Goal: Transaction & Acquisition: Purchase product/service

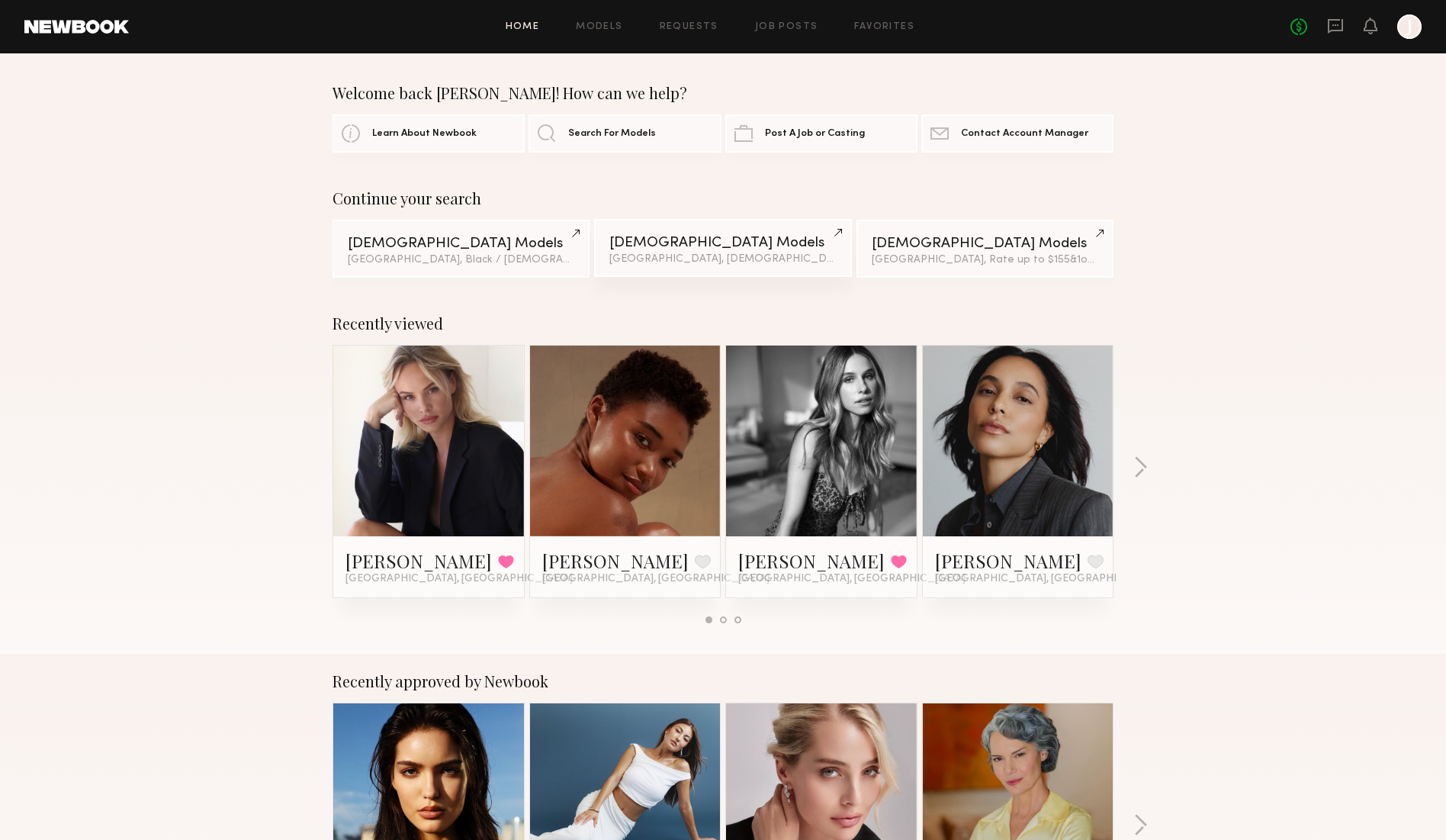
click at [703, 256] on div "[GEOGRAPHIC_DATA], [DEMOGRAPHIC_DATA] / [DEMOGRAPHIC_DATA]" at bounding box center [723, 260] width 226 height 11
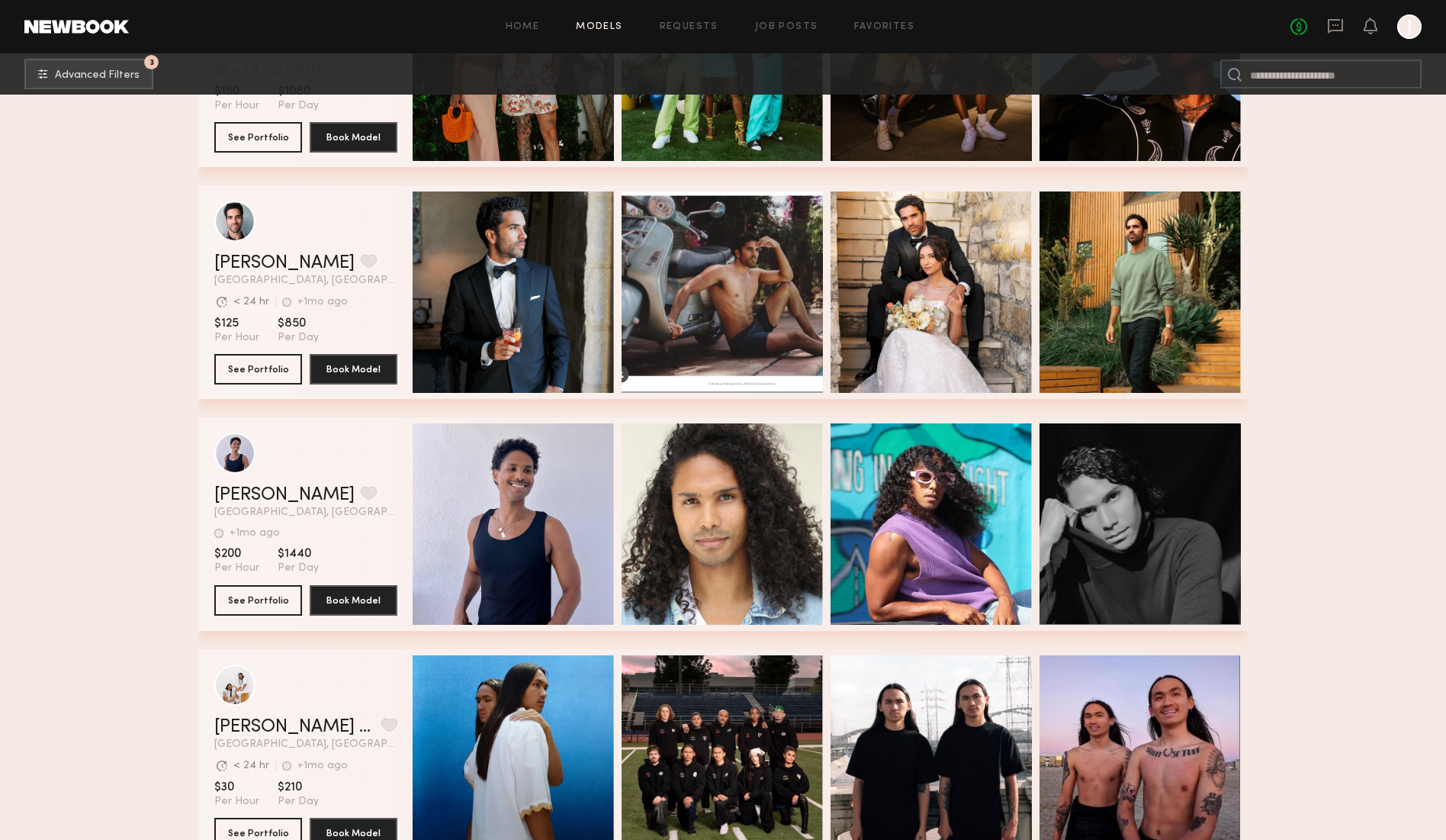
scroll to position [23127, 0]
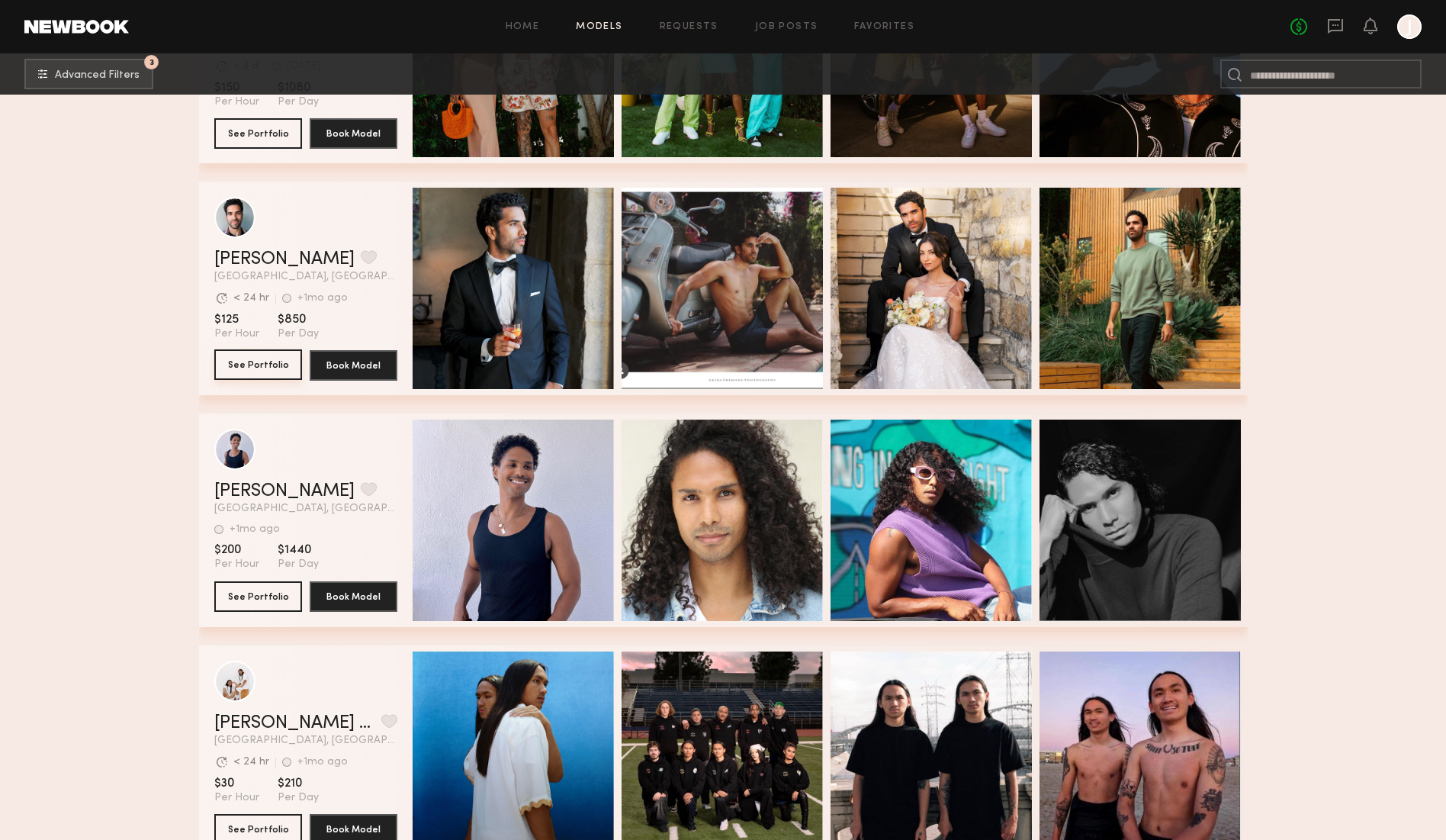
click at [261, 366] on button "See Portfolio" at bounding box center [259, 365] width 88 height 31
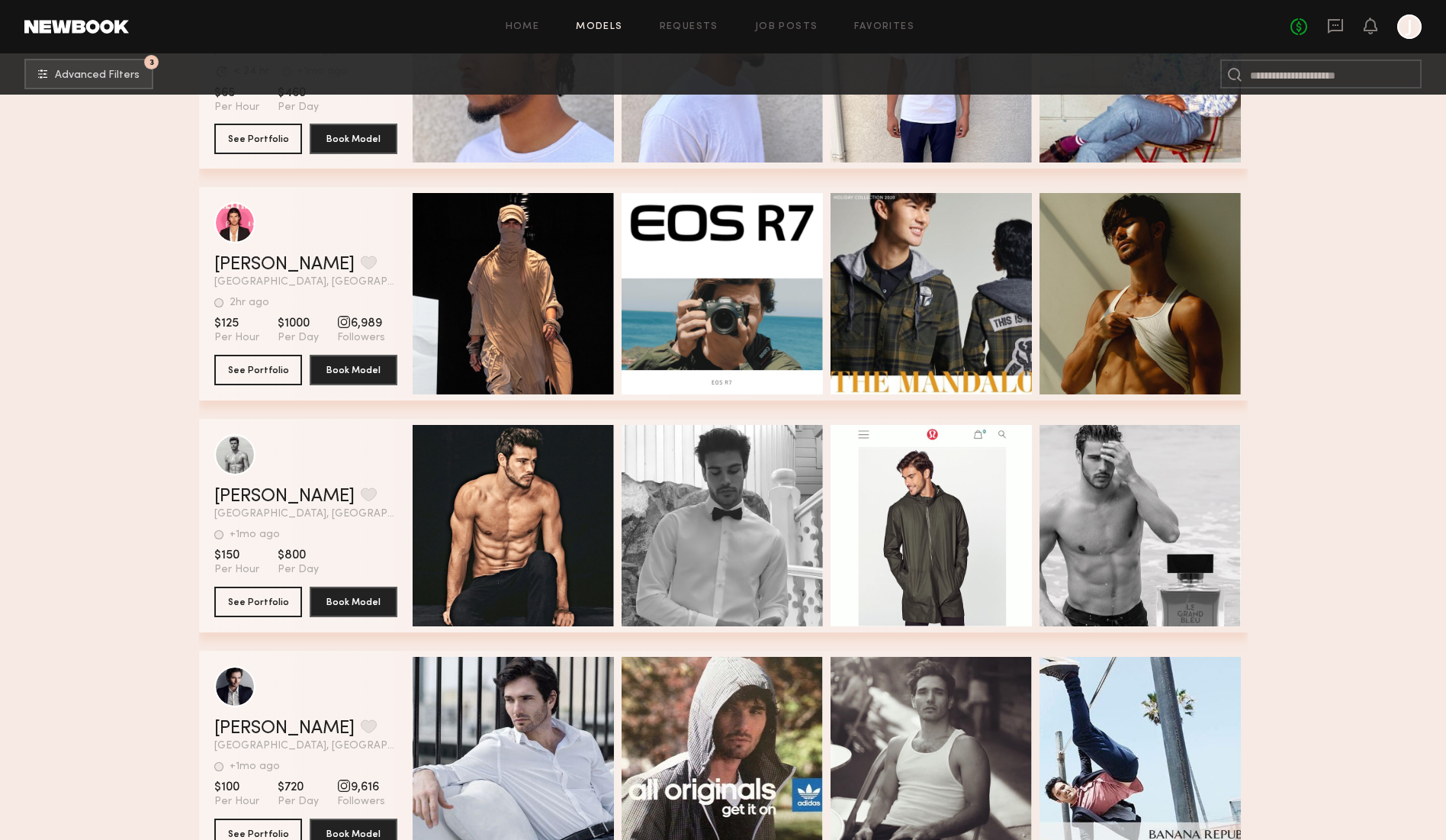
scroll to position [28794, 0]
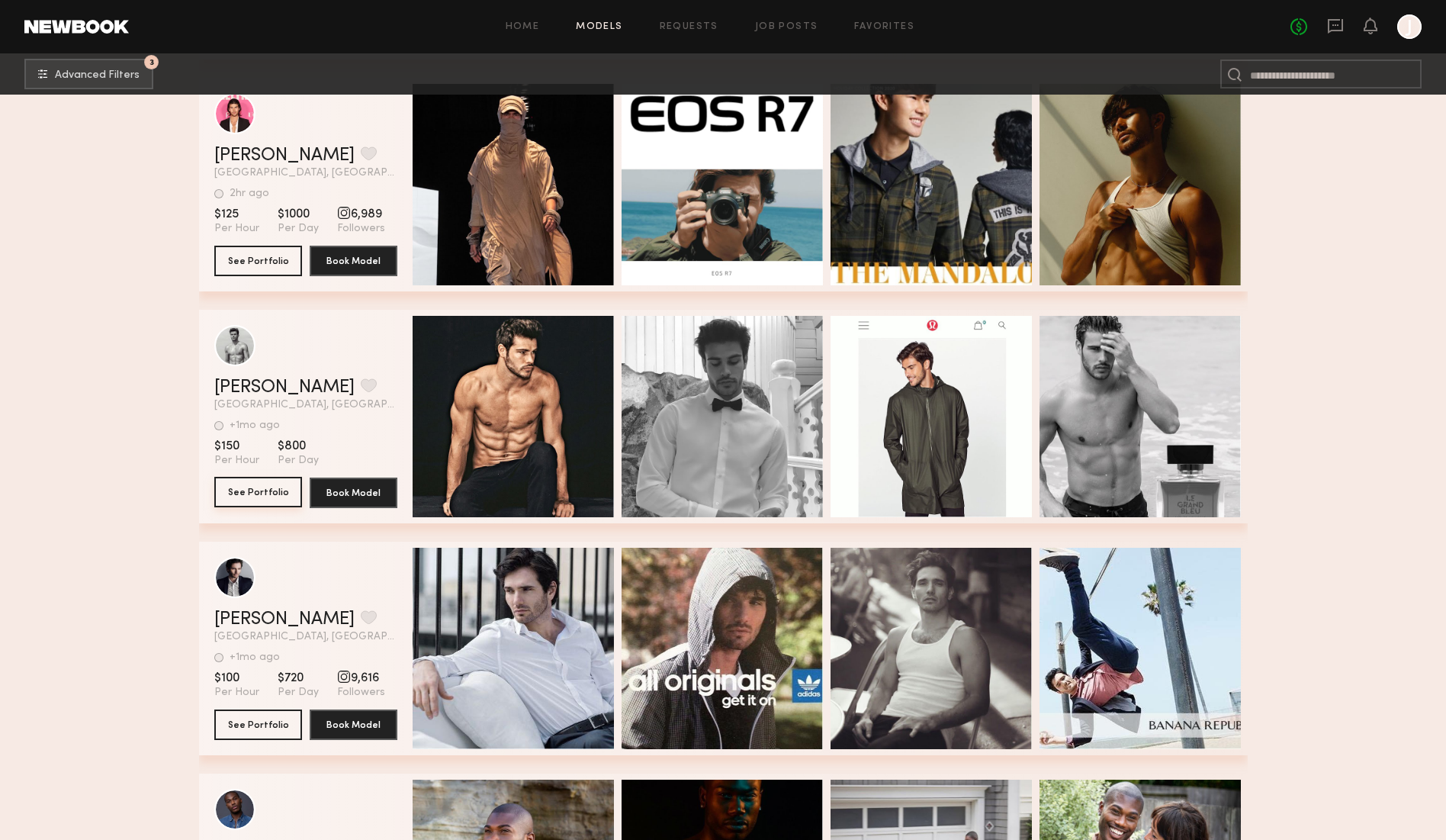
click at [280, 492] on button "See Portfolio" at bounding box center [259, 492] width 88 height 31
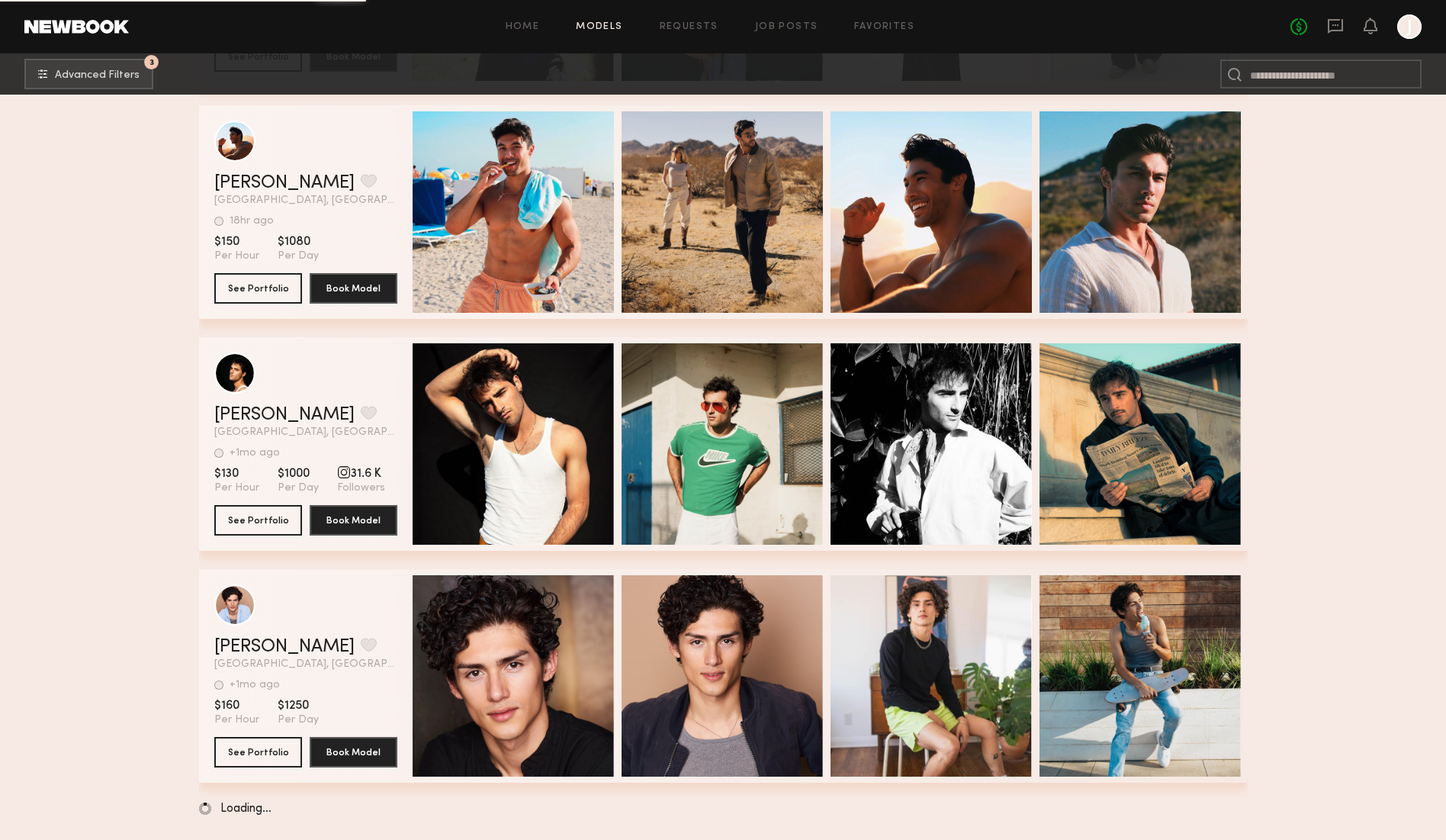
scroll to position [41287, 0]
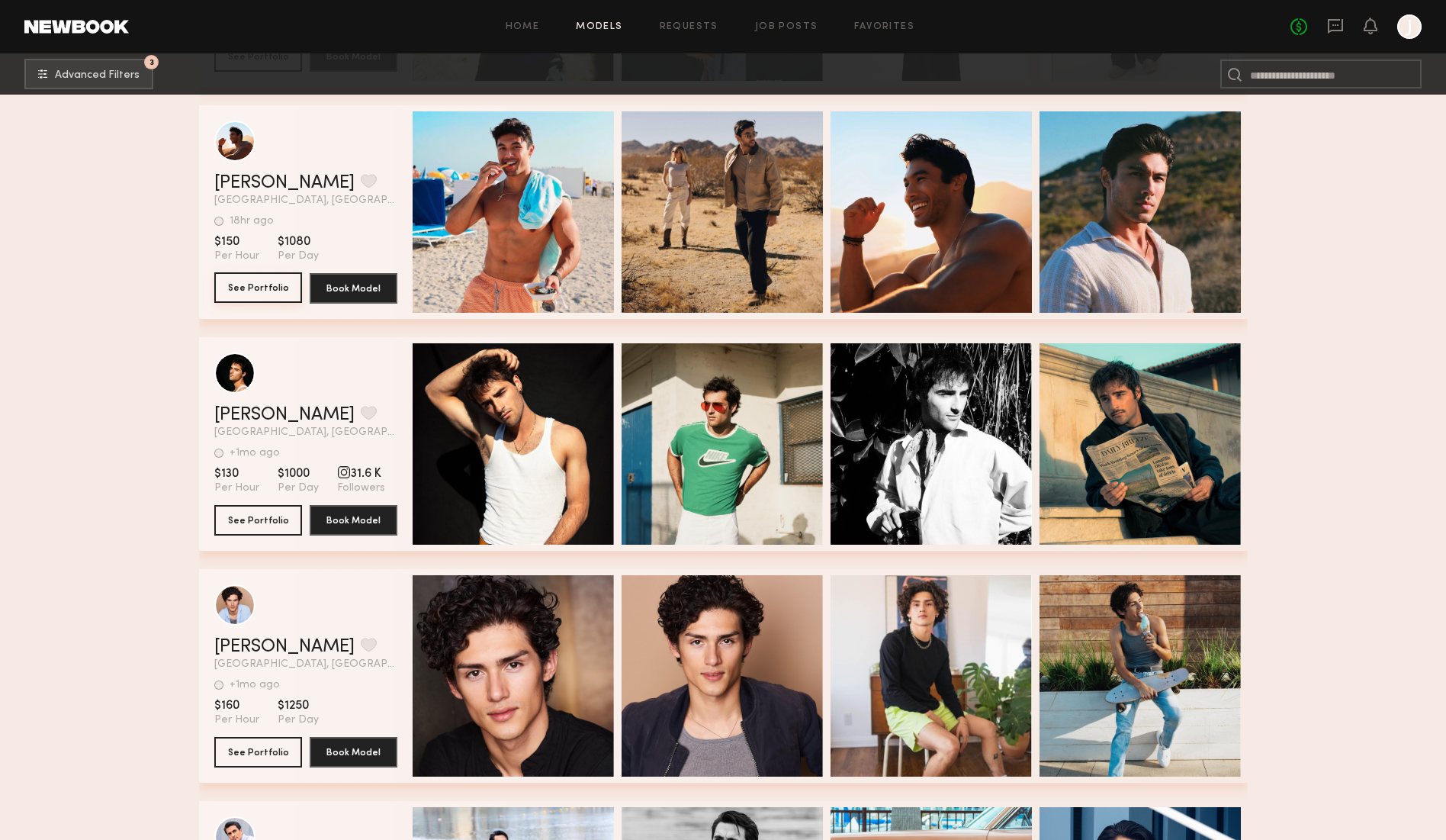
click at [285, 284] on button "See Portfolio" at bounding box center [259, 287] width 88 height 31
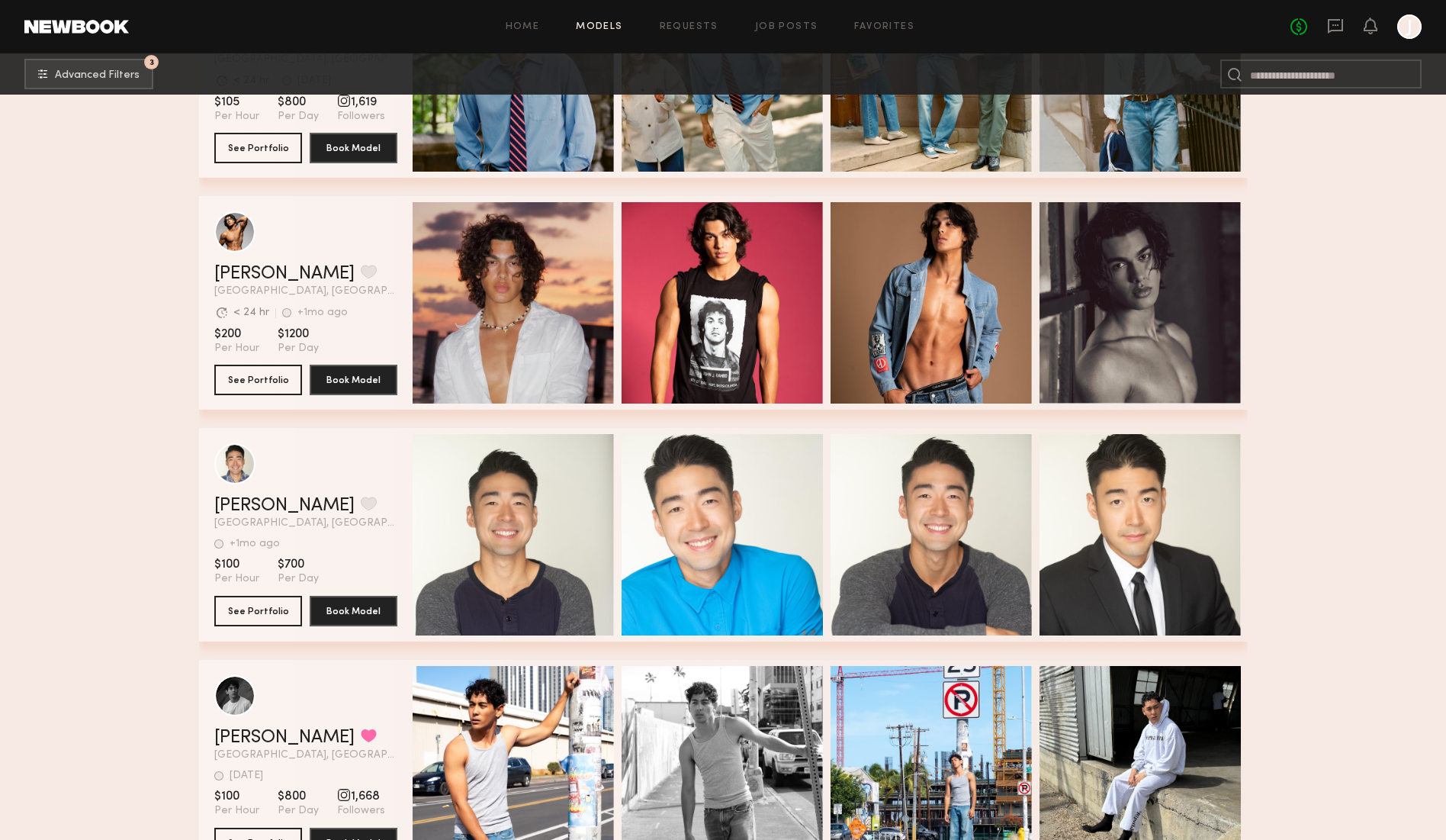
scroll to position [45347, 0]
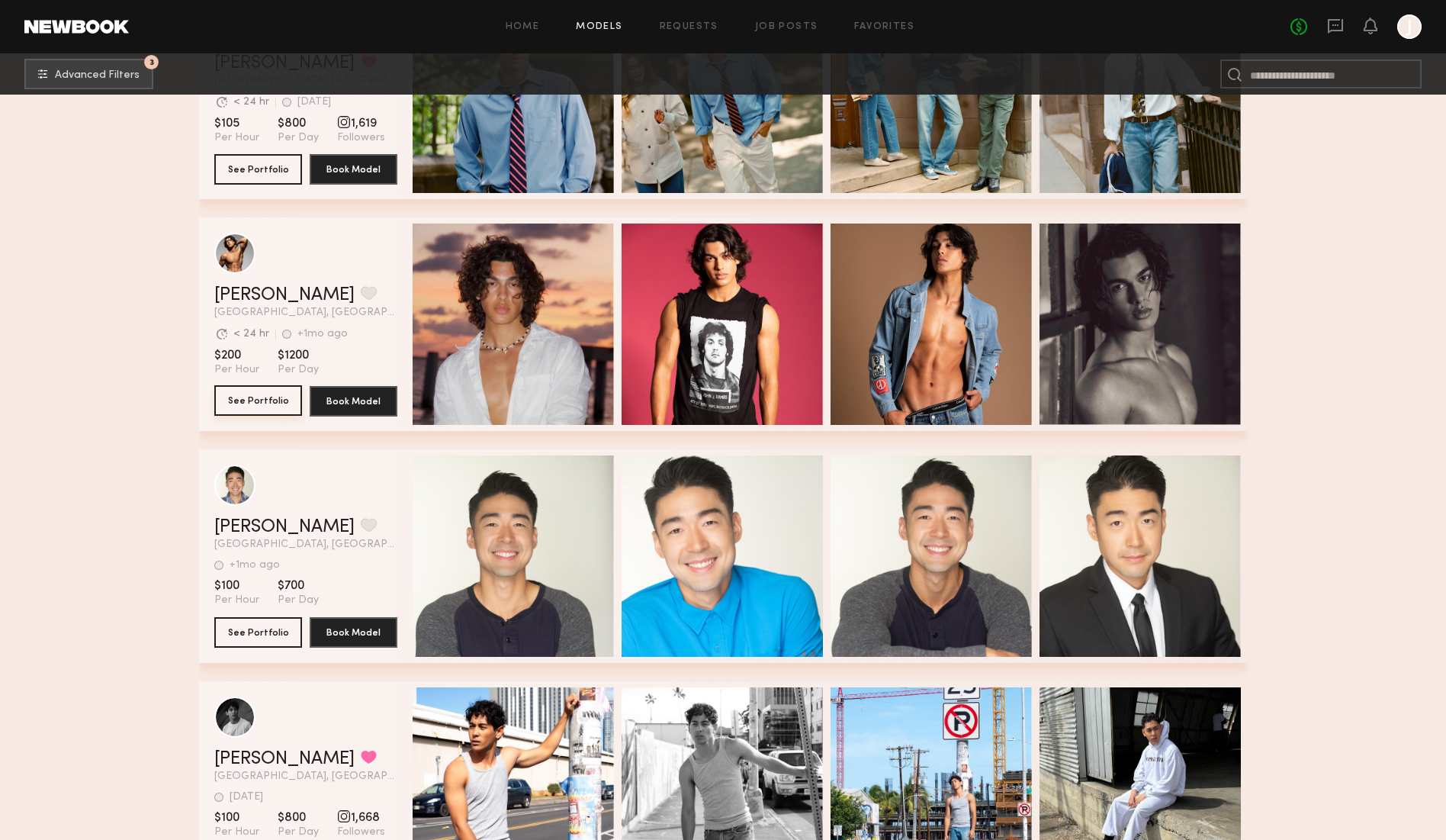
click at [254, 406] on button "See Portfolio" at bounding box center [259, 401] width 88 height 31
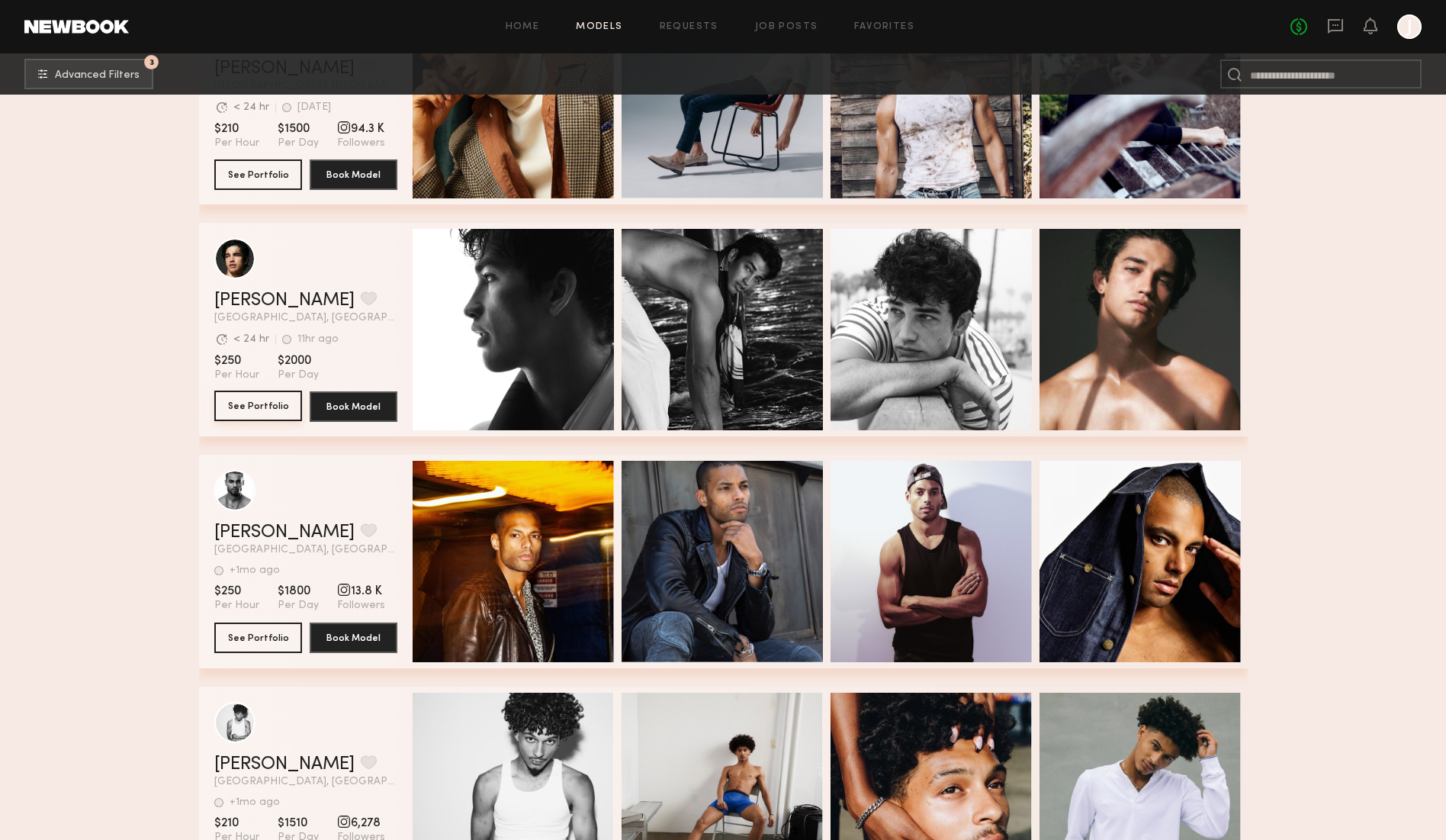
scroll to position [16355, 0]
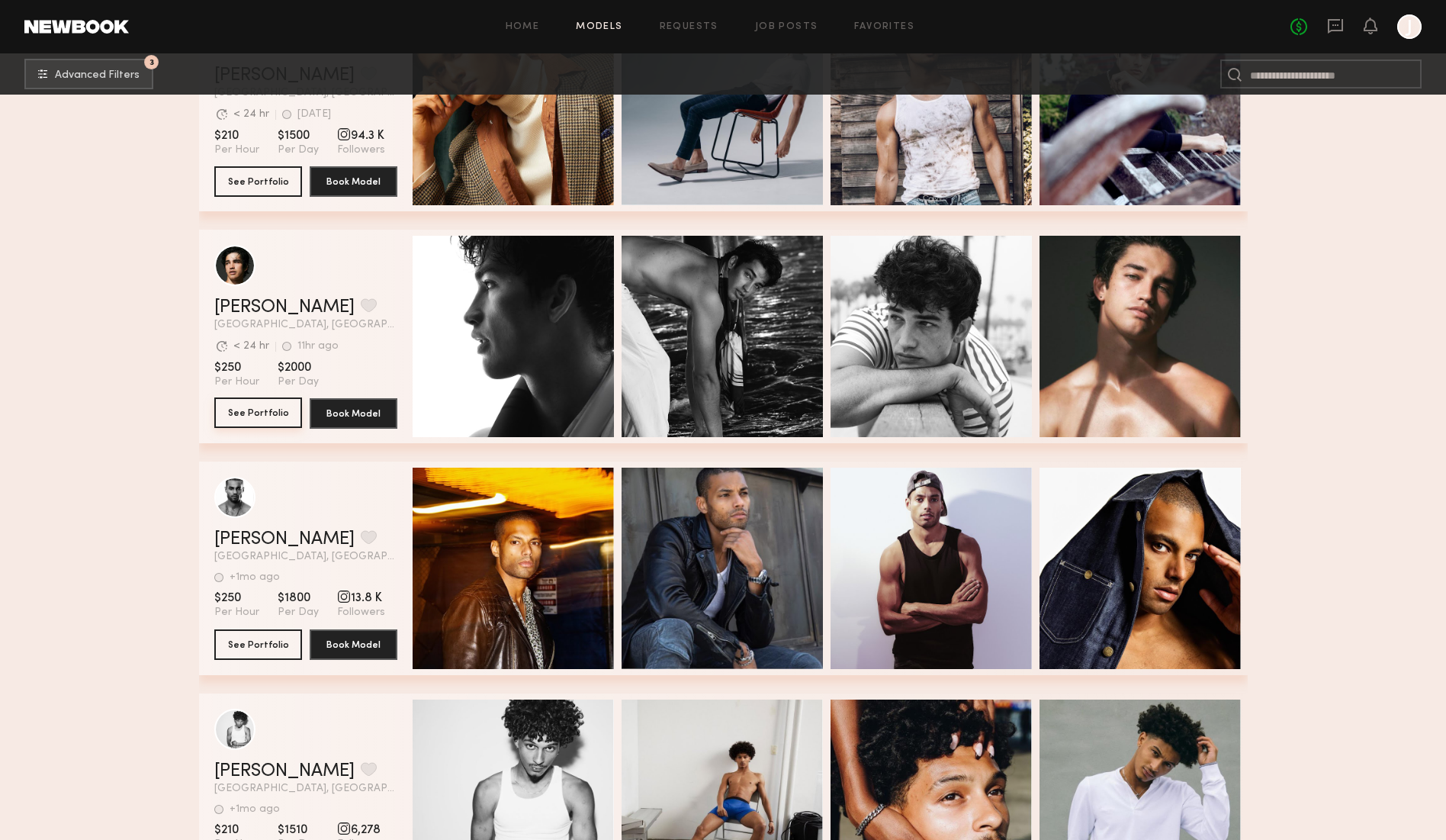
click at [268, 411] on button "See Portfolio" at bounding box center [259, 412] width 88 height 31
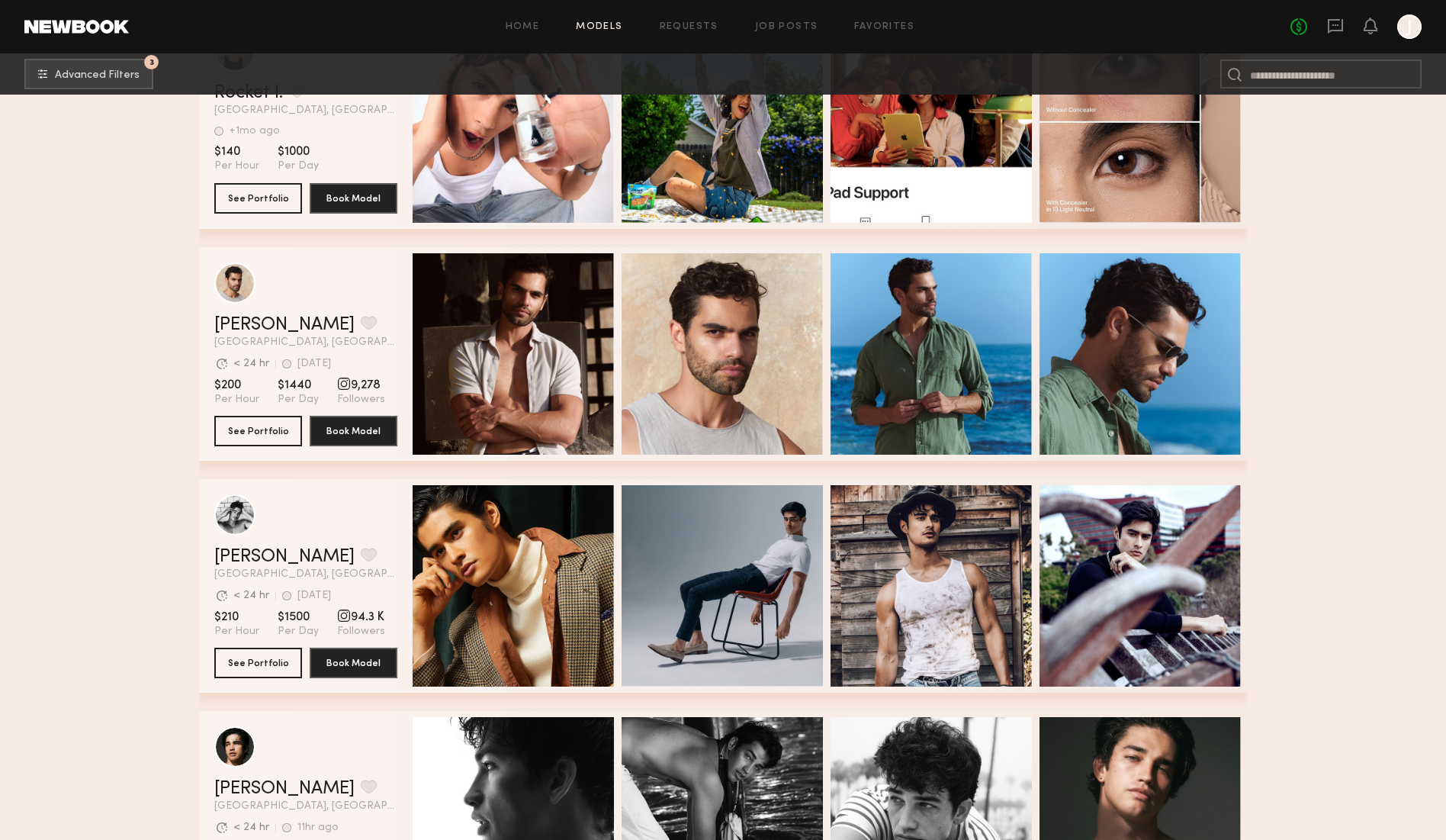
scroll to position [15879, 0]
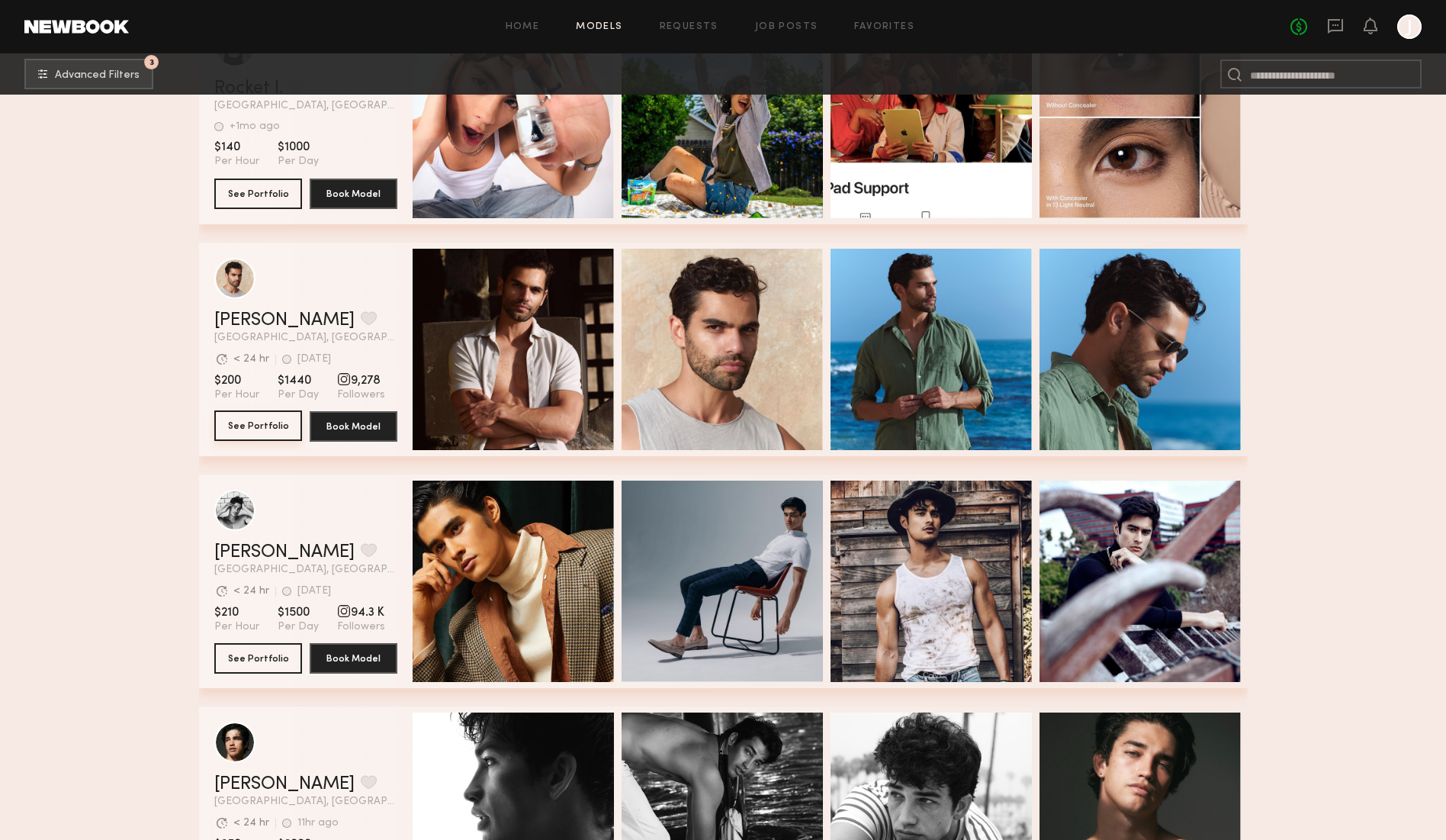
click at [235, 429] on button "See Portfolio" at bounding box center [259, 426] width 88 height 31
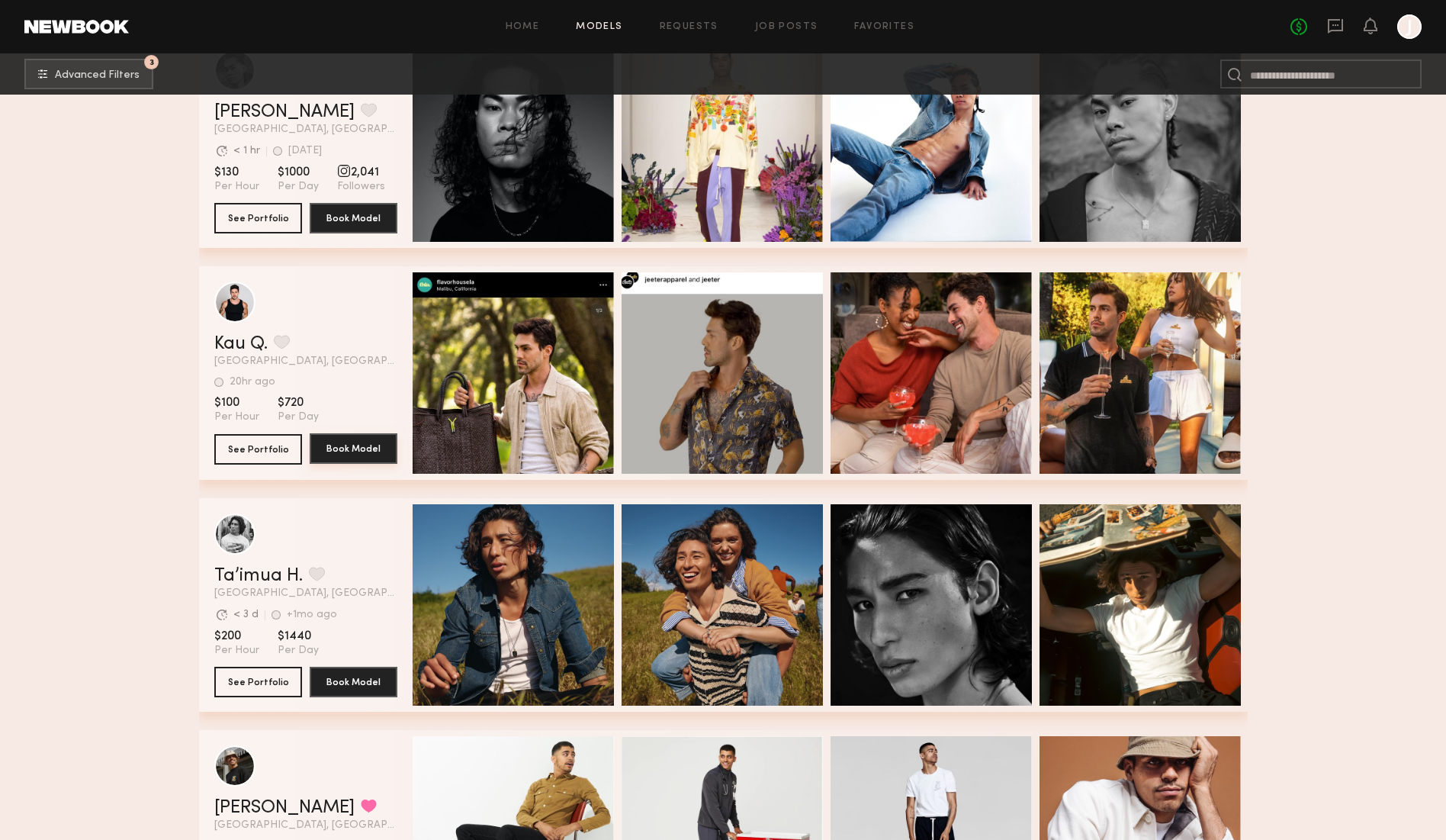
scroll to position [14922, 0]
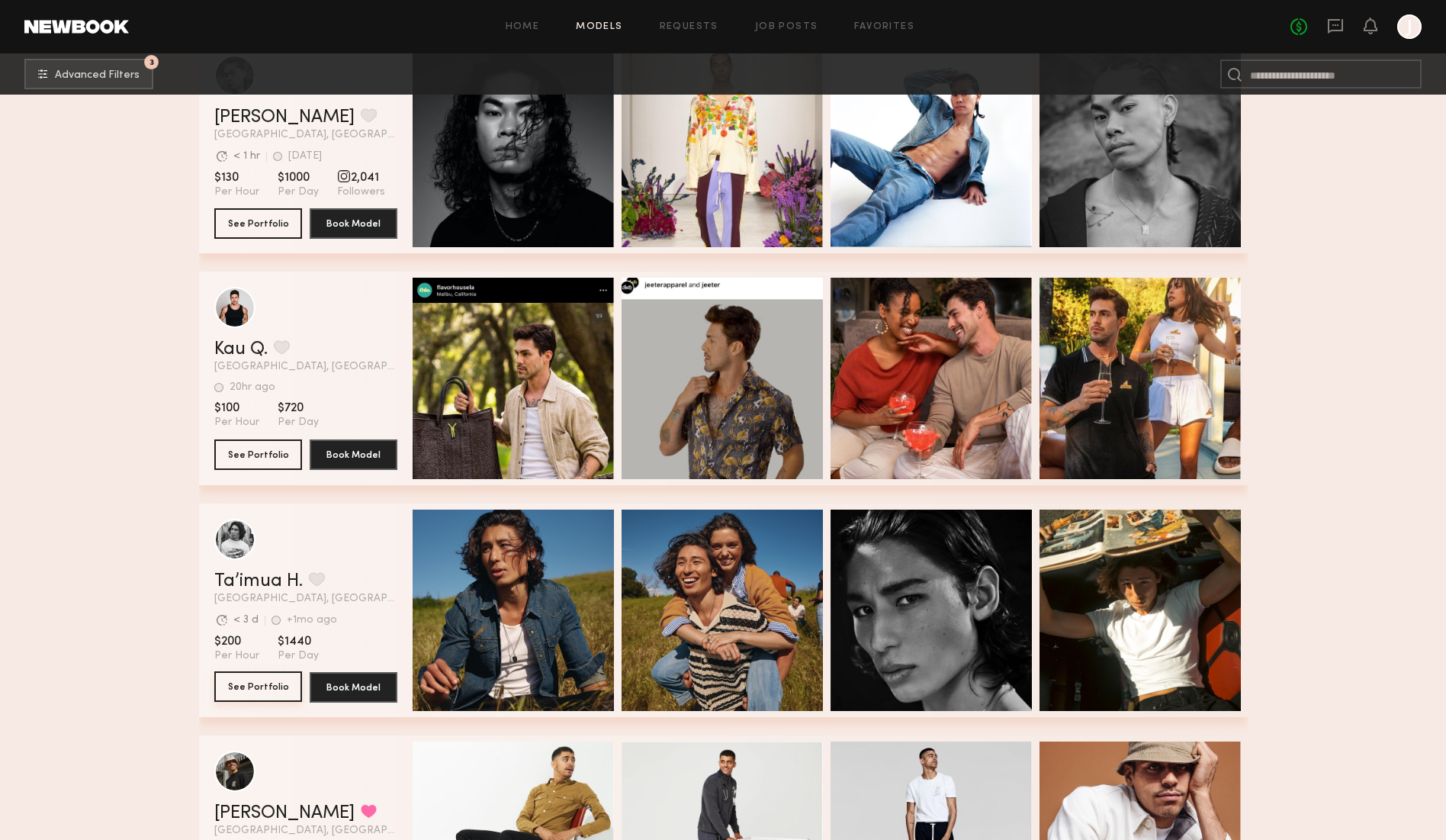
click at [267, 689] on button "See Portfolio" at bounding box center [259, 686] width 88 height 31
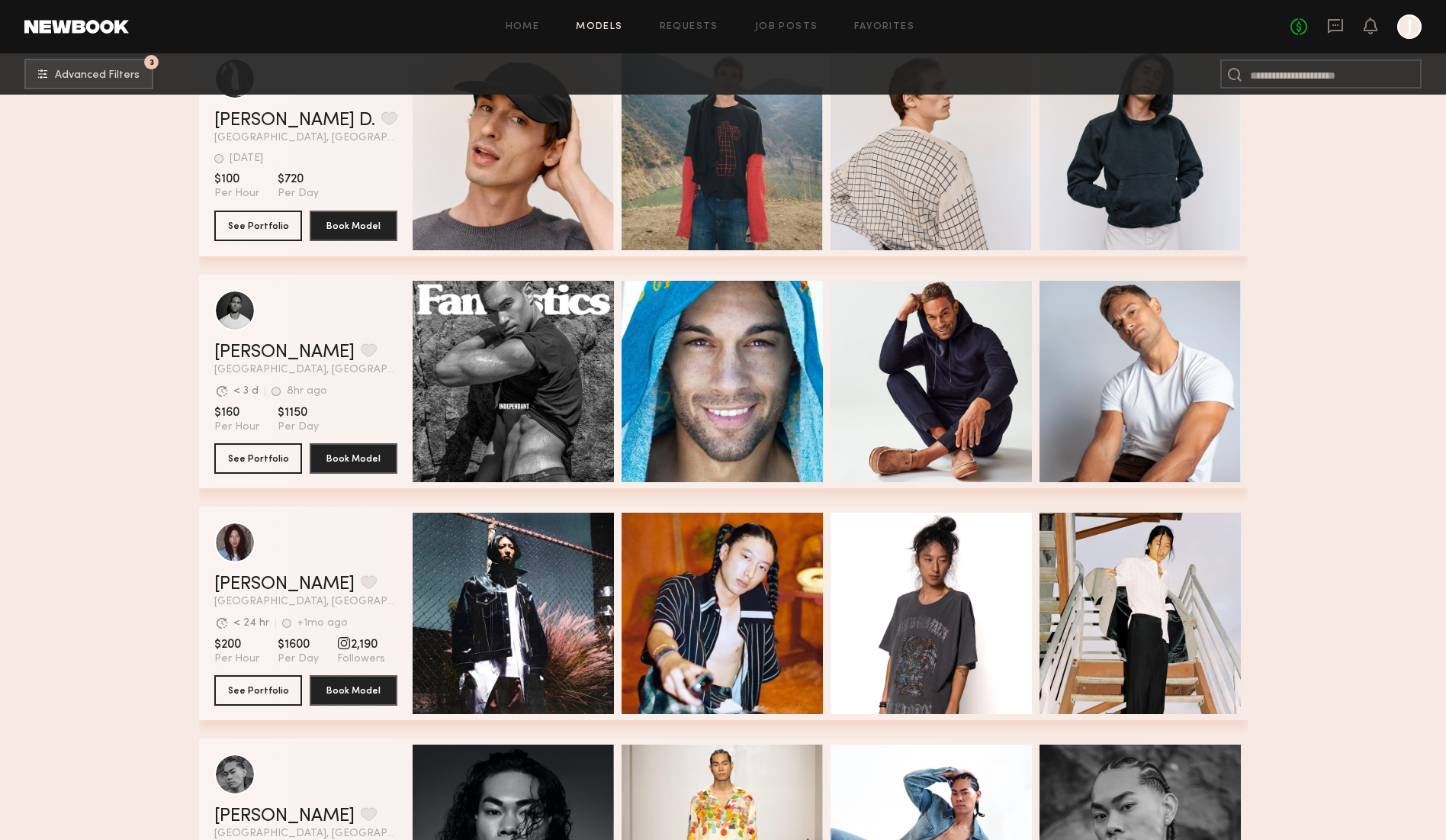
scroll to position [14205, 0]
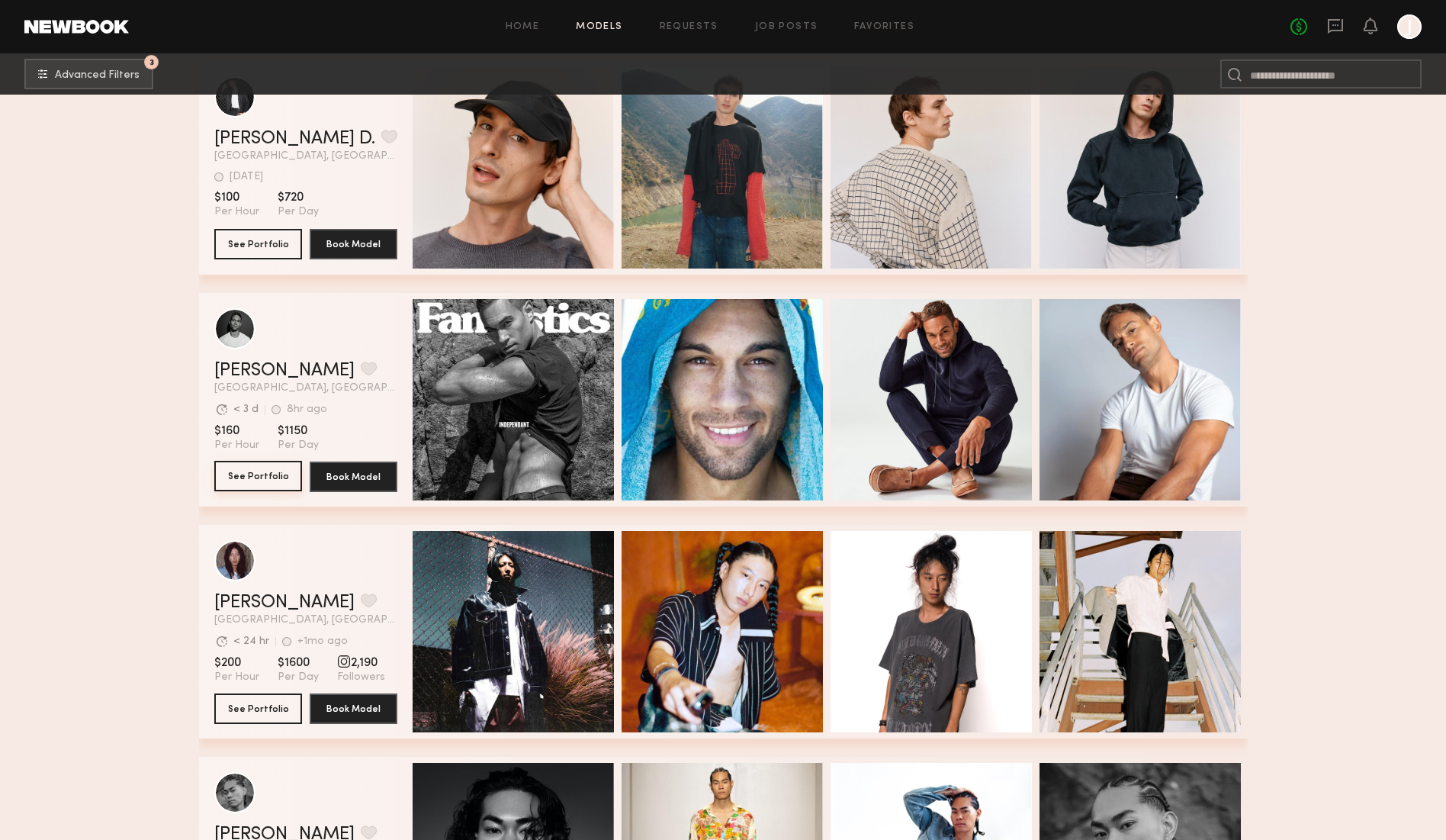
click at [269, 482] on button "See Portfolio" at bounding box center [259, 476] width 88 height 31
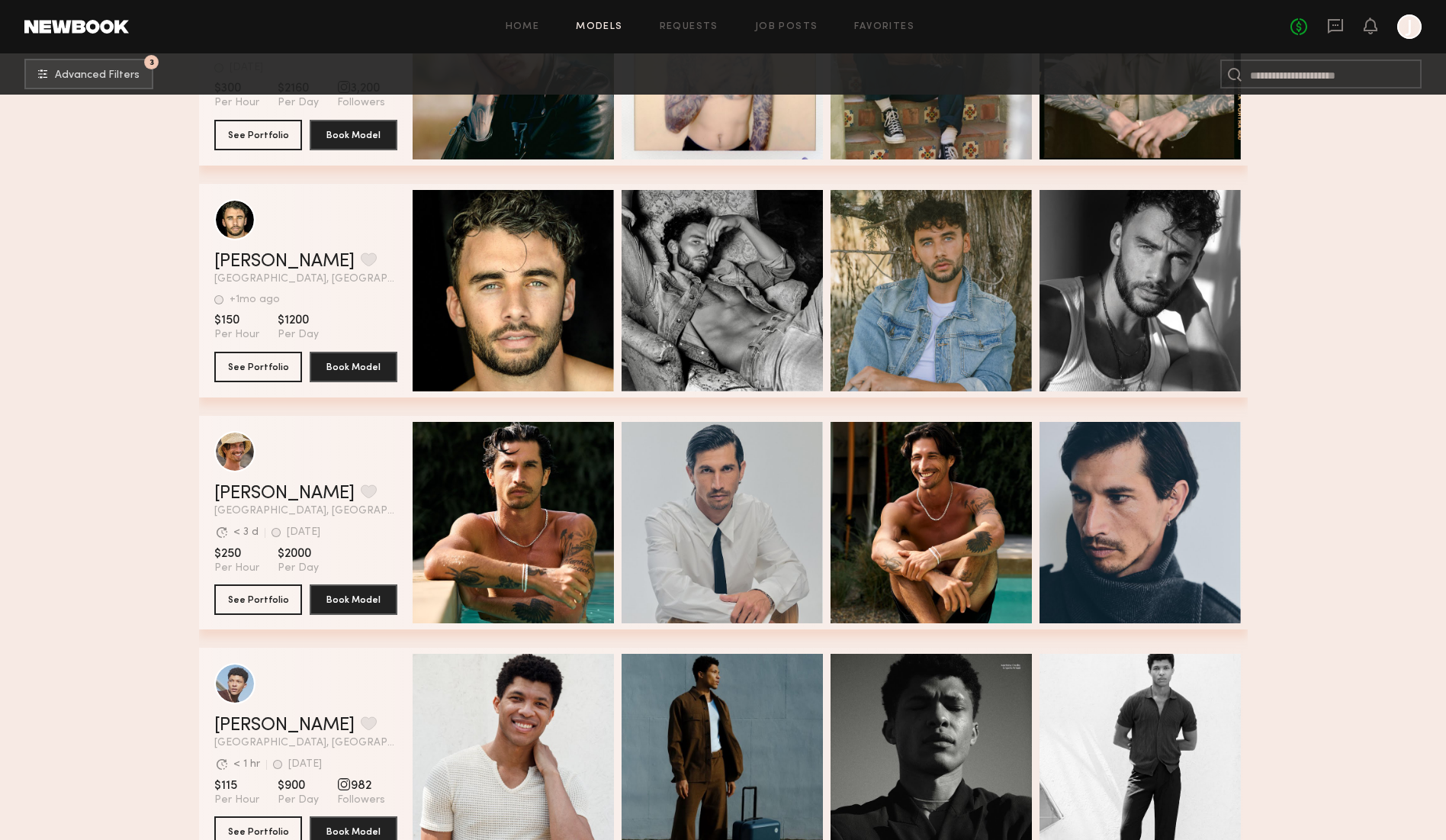
scroll to position [11725, 0]
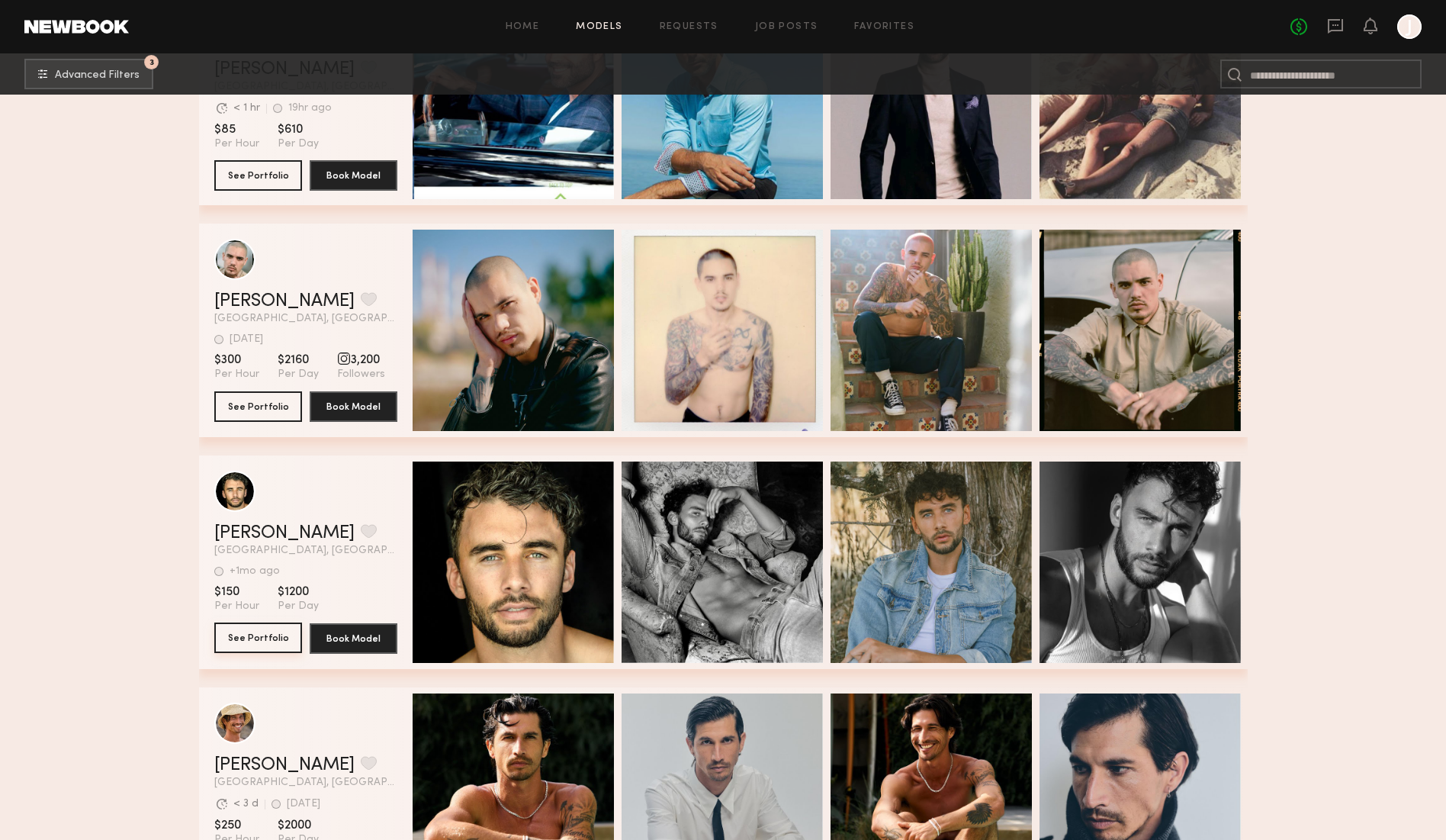
click at [234, 642] on button "See Portfolio" at bounding box center [259, 638] width 88 height 31
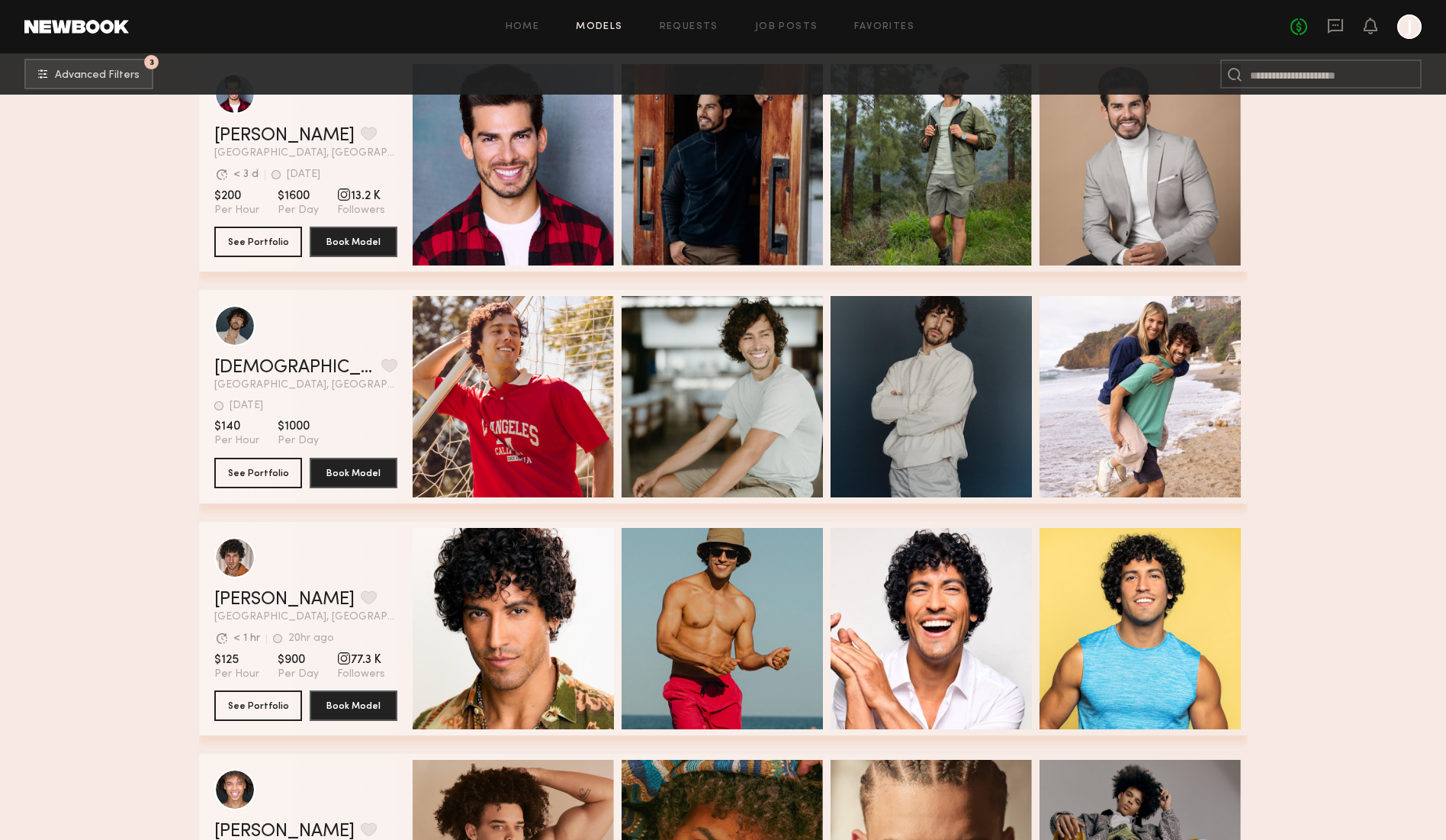
scroll to position [10486, 0]
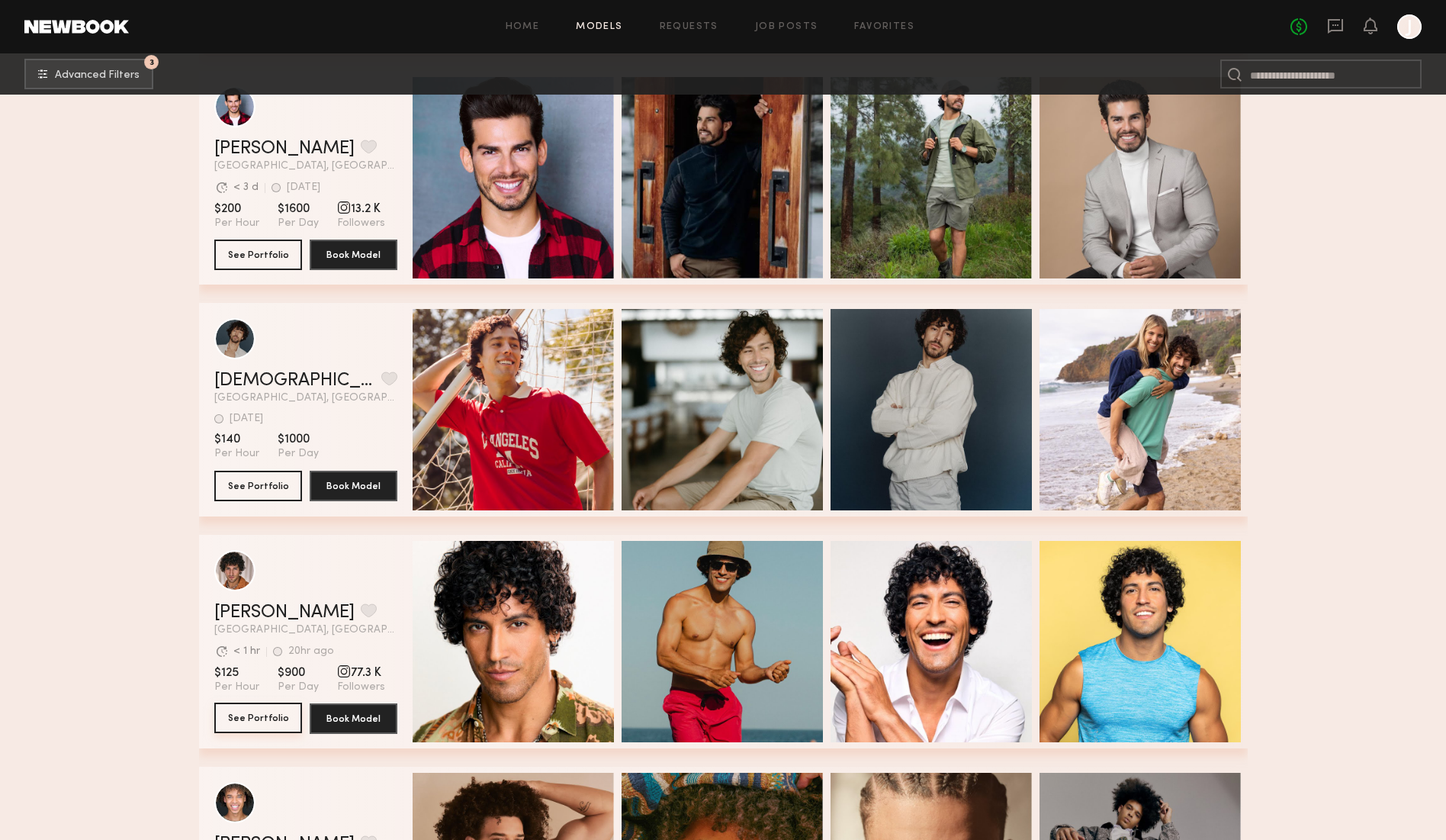
click at [246, 714] on button "See Portfolio" at bounding box center [259, 718] width 88 height 31
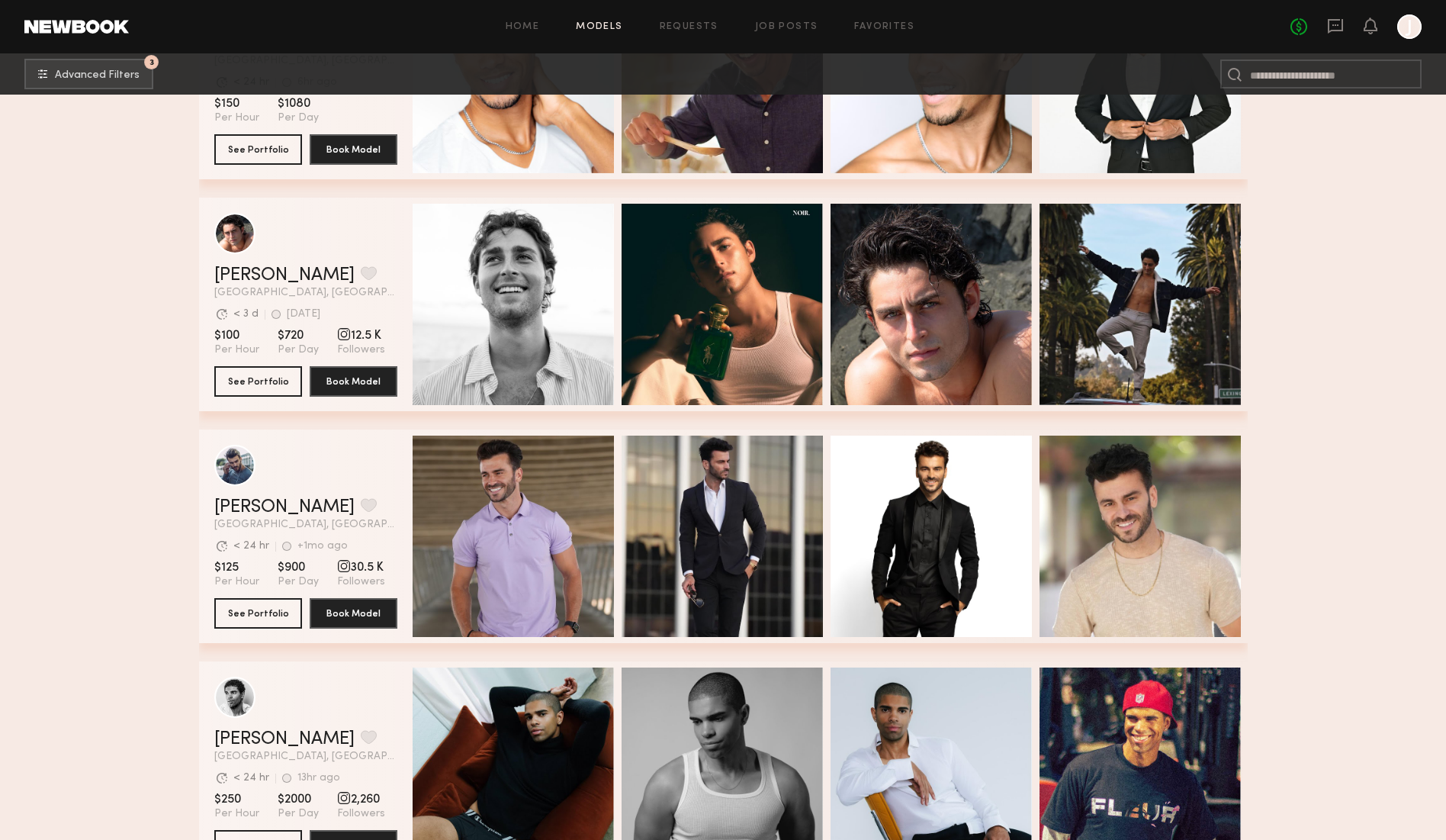
scroll to position [7685, 0]
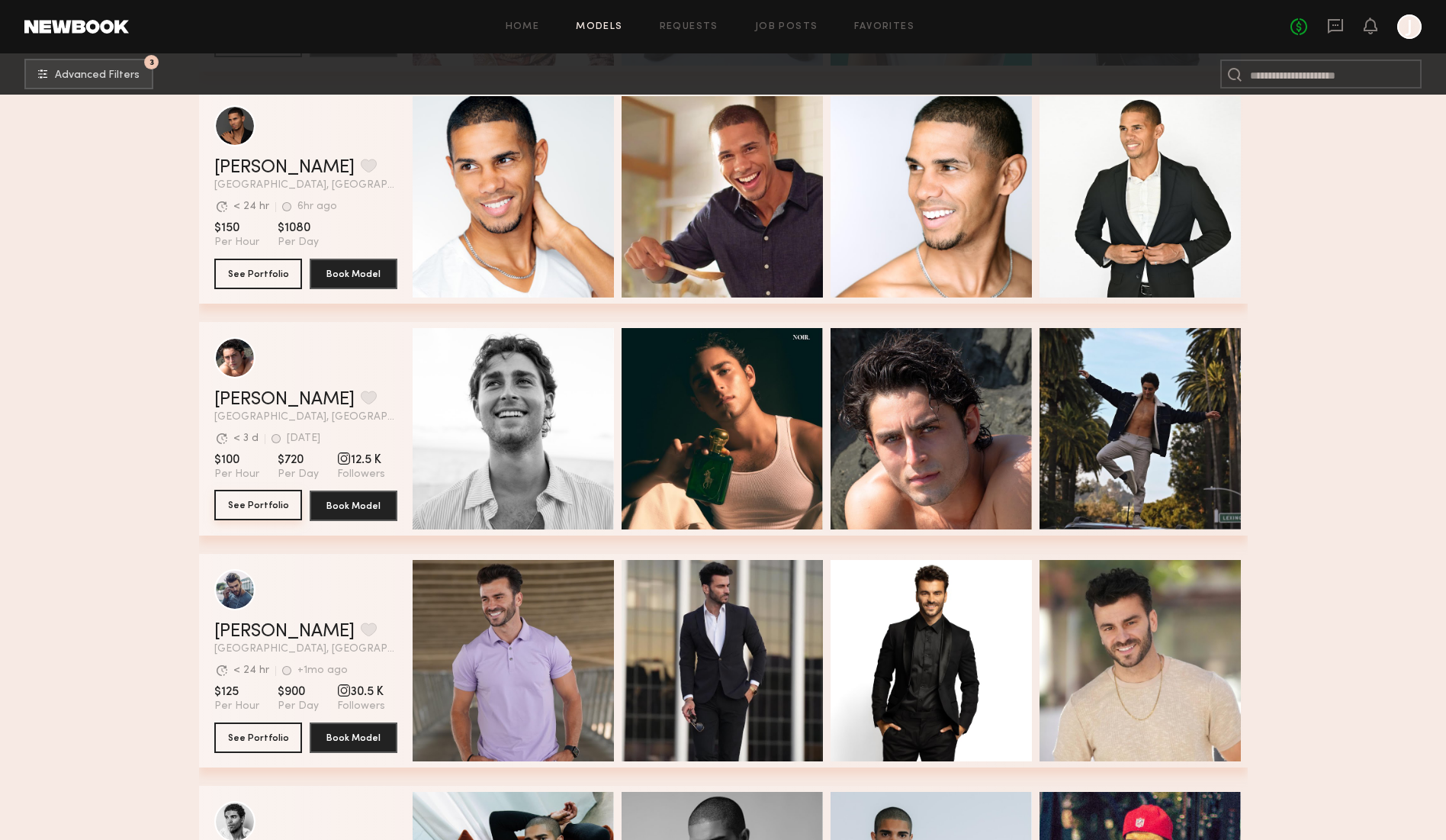
click at [264, 512] on button "See Portfolio" at bounding box center [259, 505] width 88 height 31
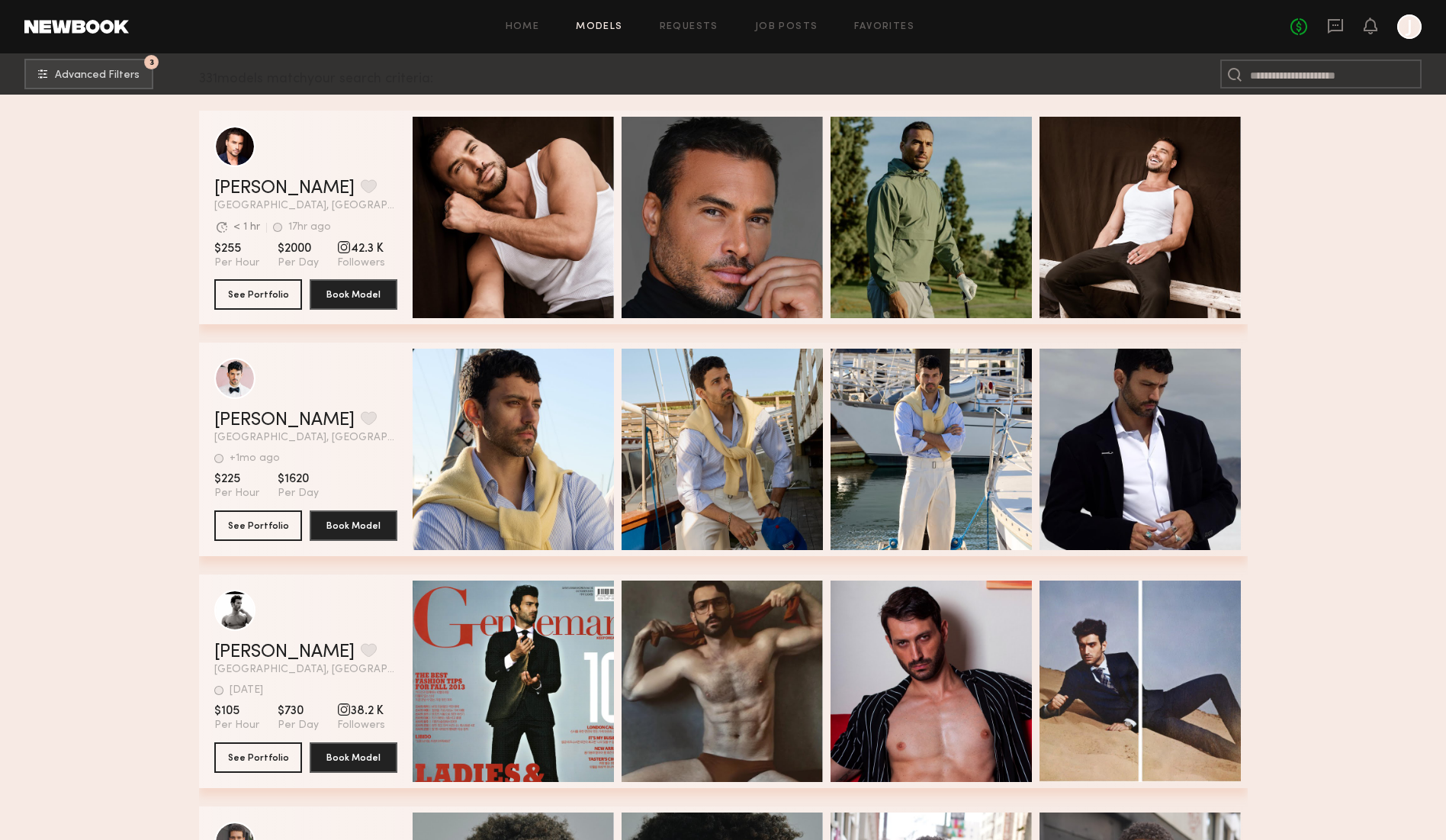
scroll to position [632, 0]
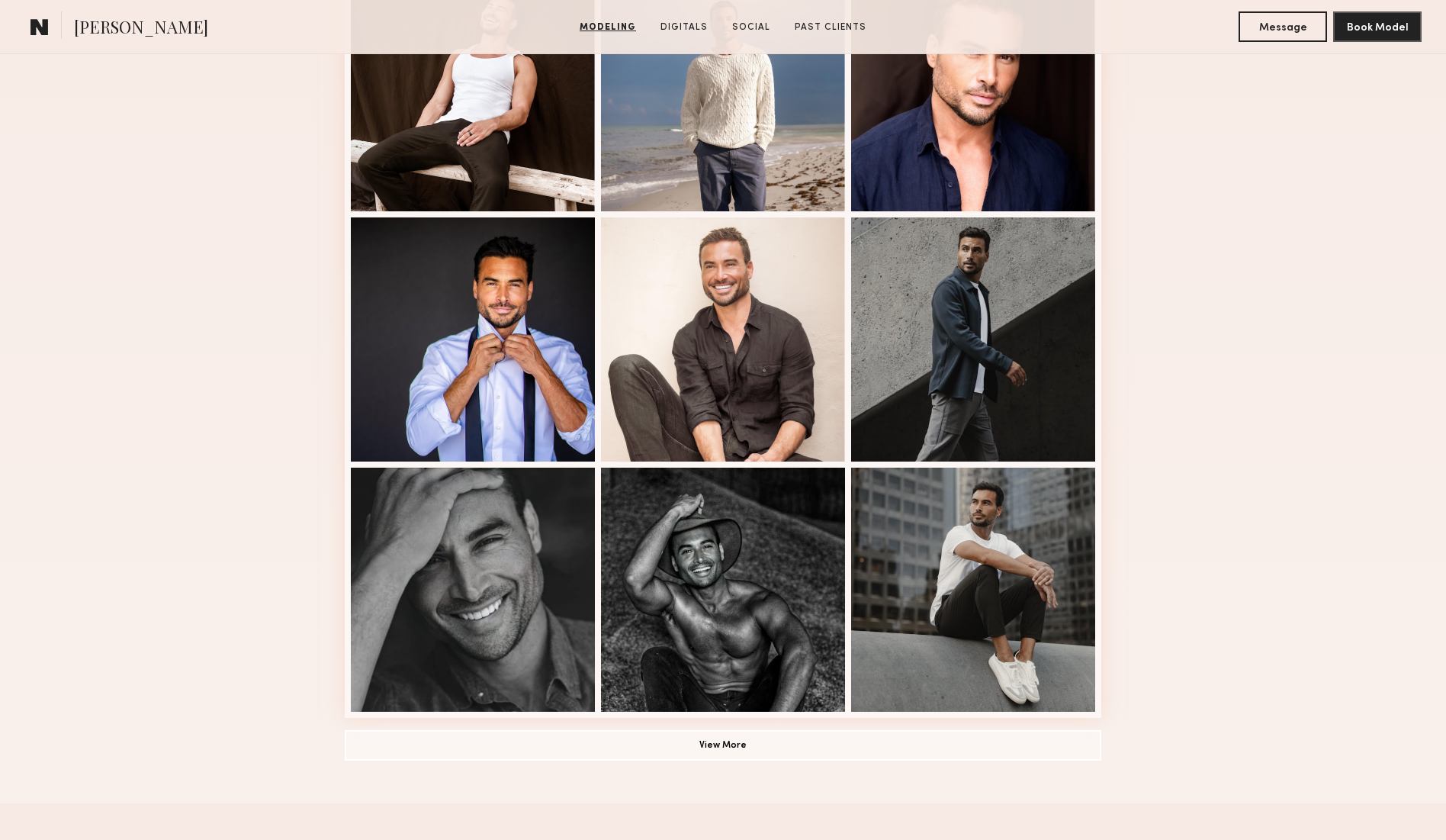
scroll to position [747, 0]
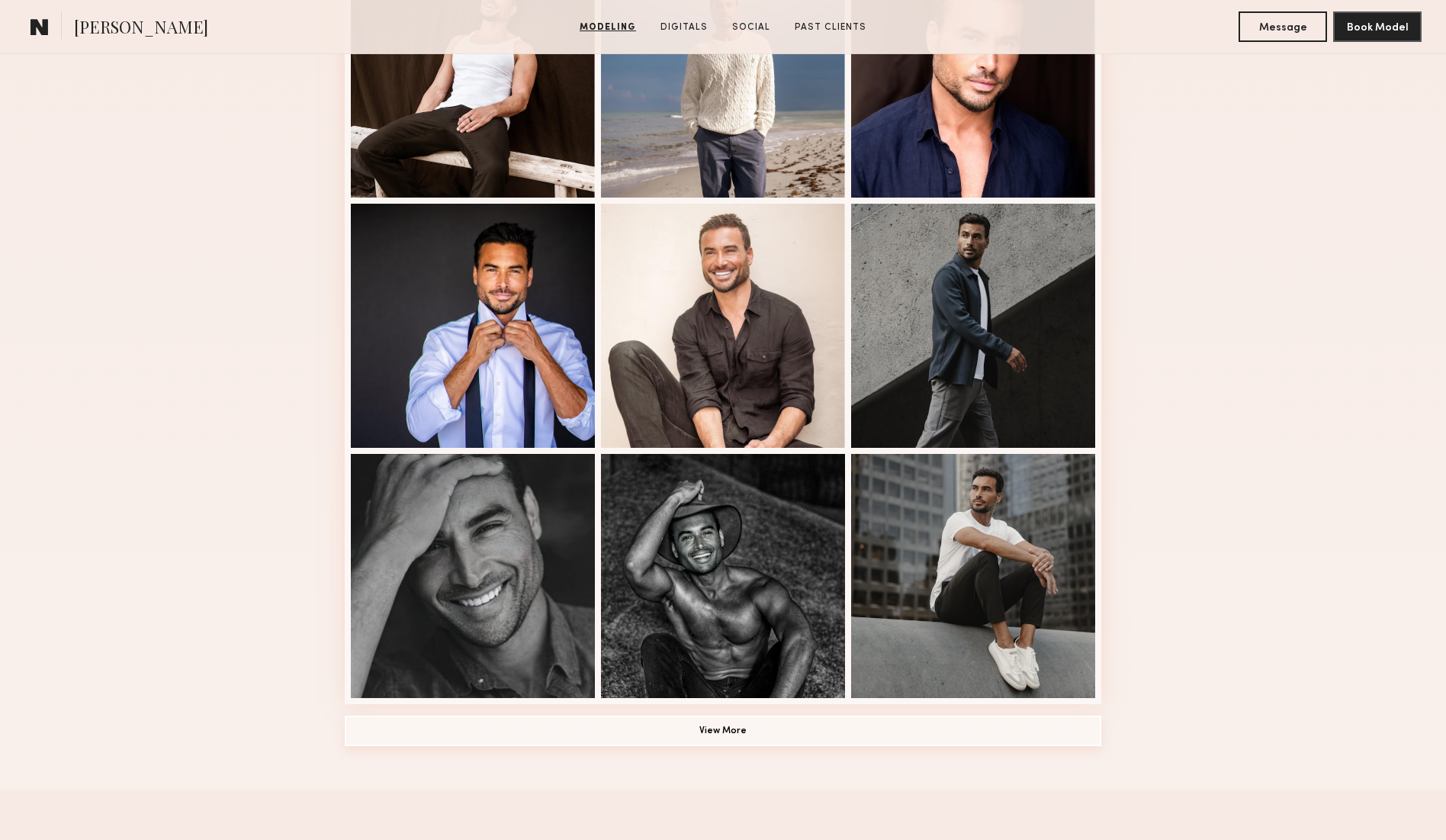
click at [757, 728] on button "View More" at bounding box center [723, 730] width 757 height 31
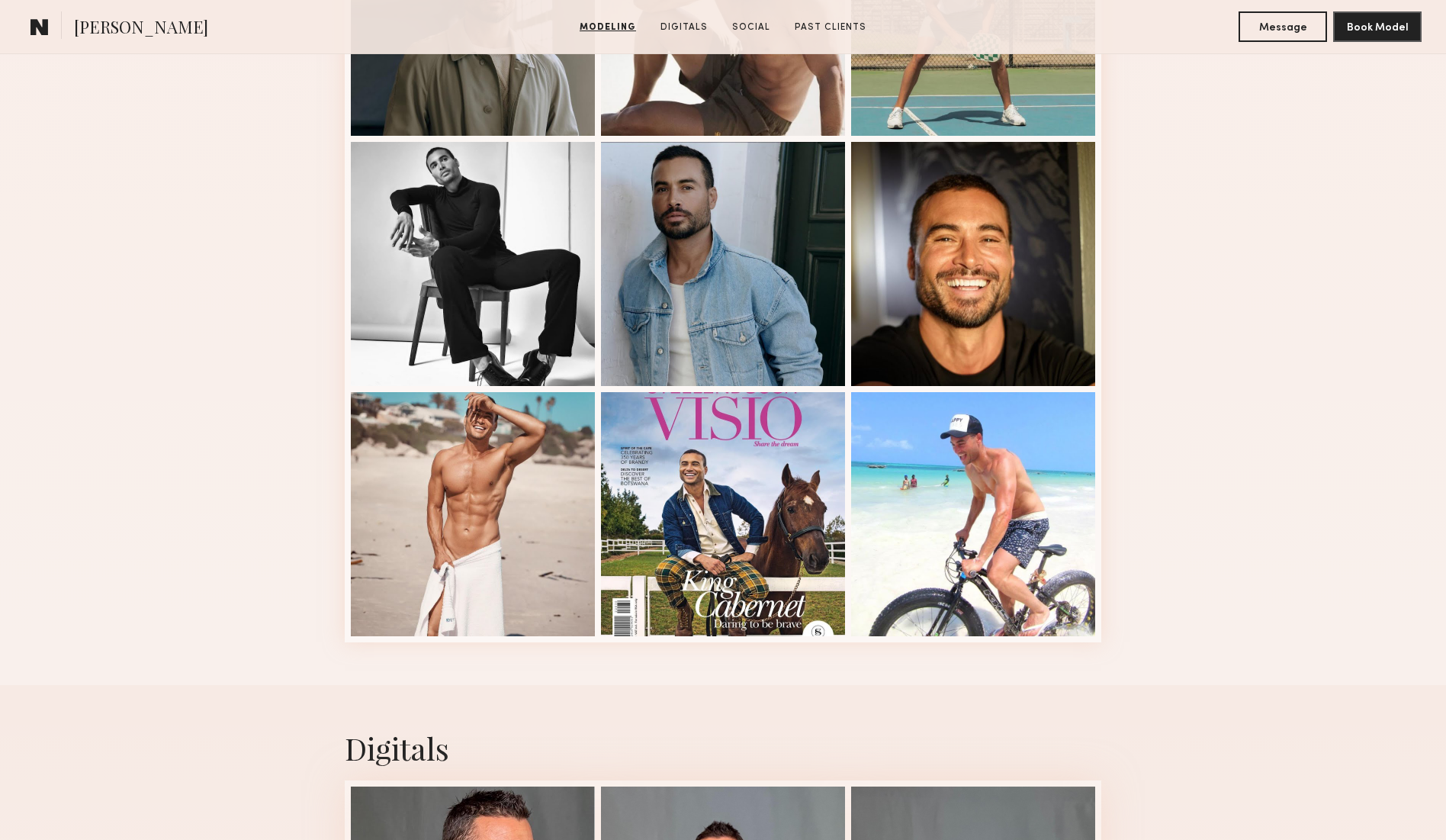
scroll to position [1638, 0]
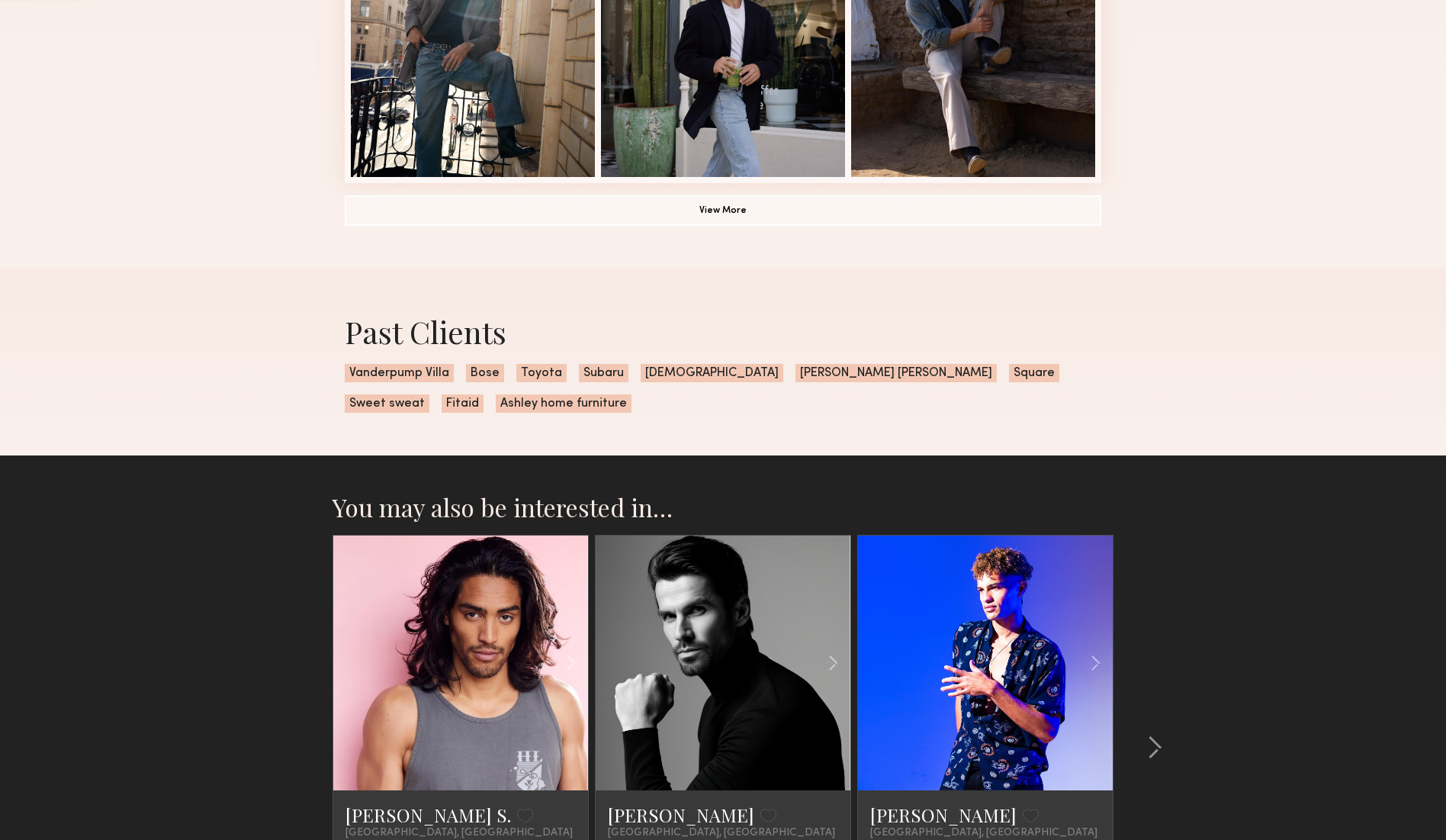
scroll to position [1214, 0]
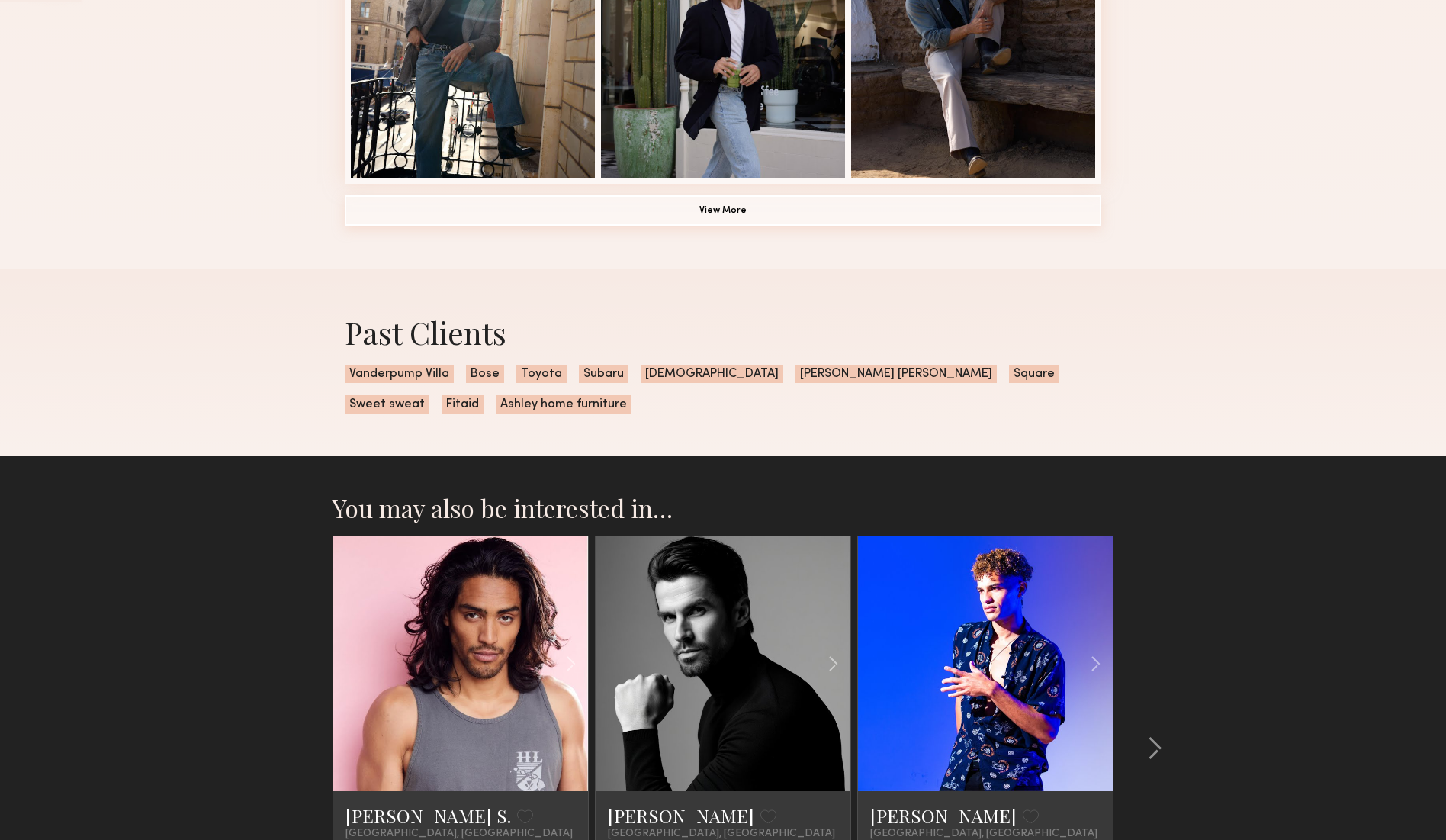
click at [713, 213] on button "View More" at bounding box center [723, 210] width 757 height 31
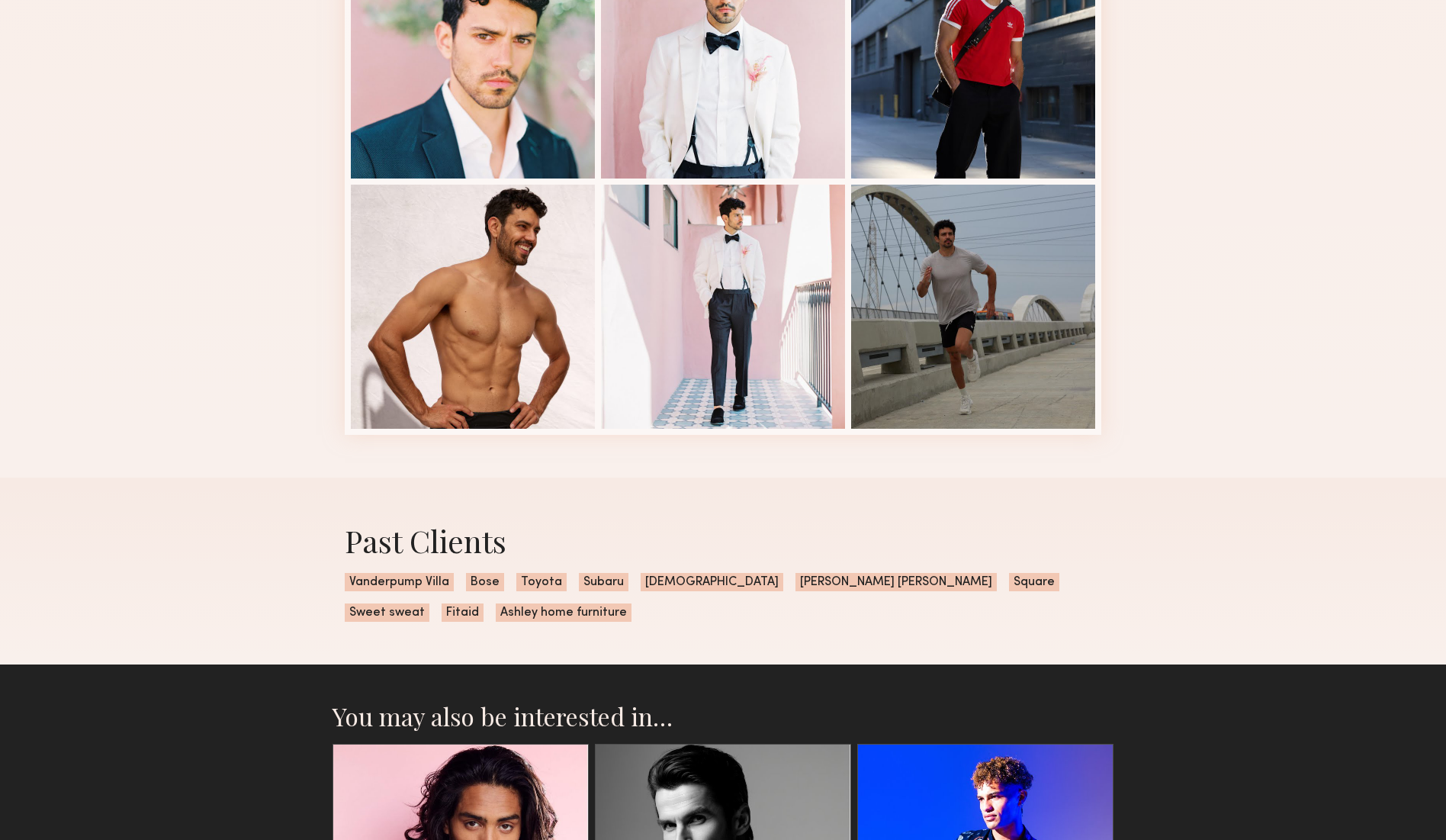
scroll to position [1422, 0]
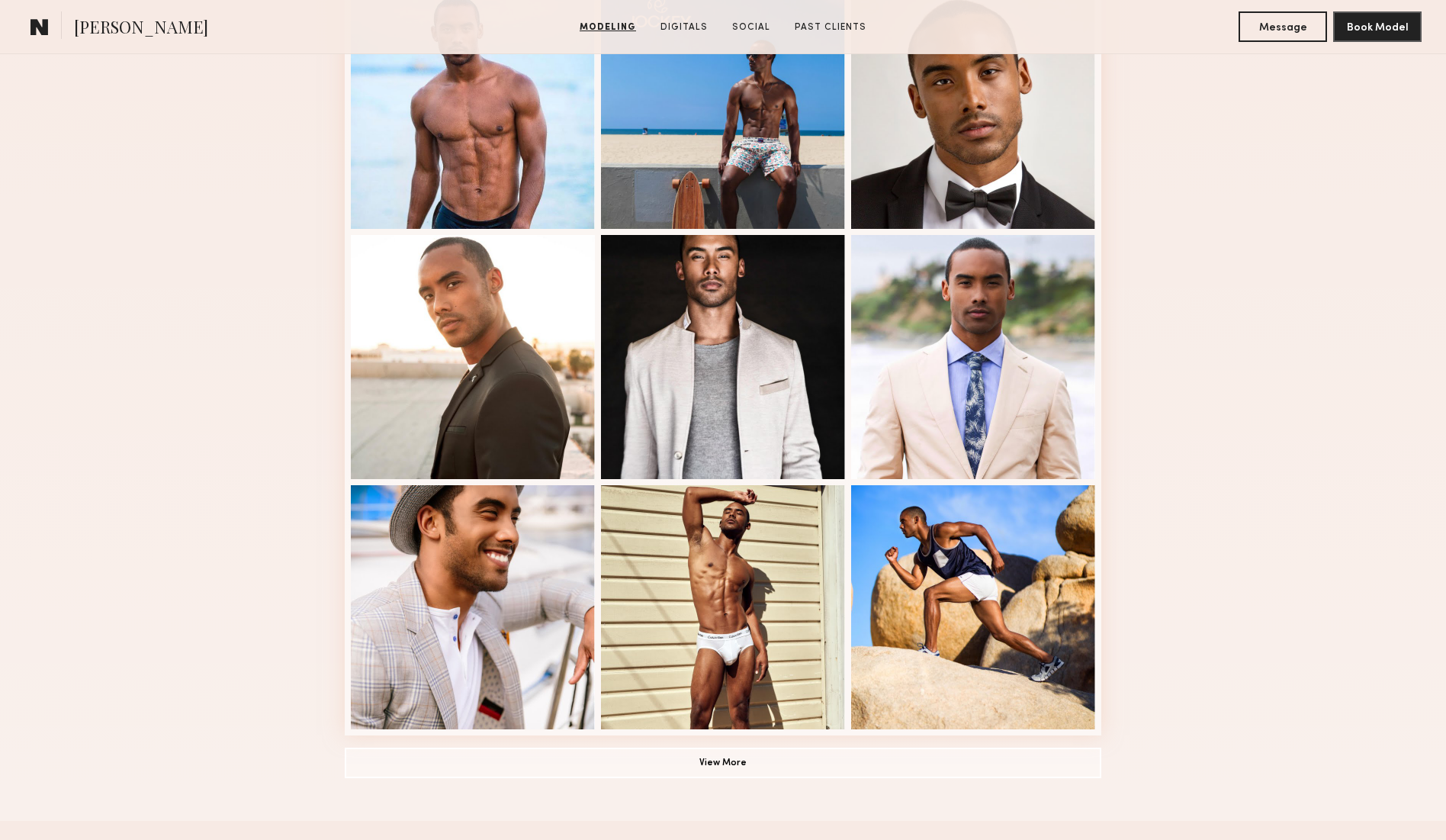
scroll to position [917, 0]
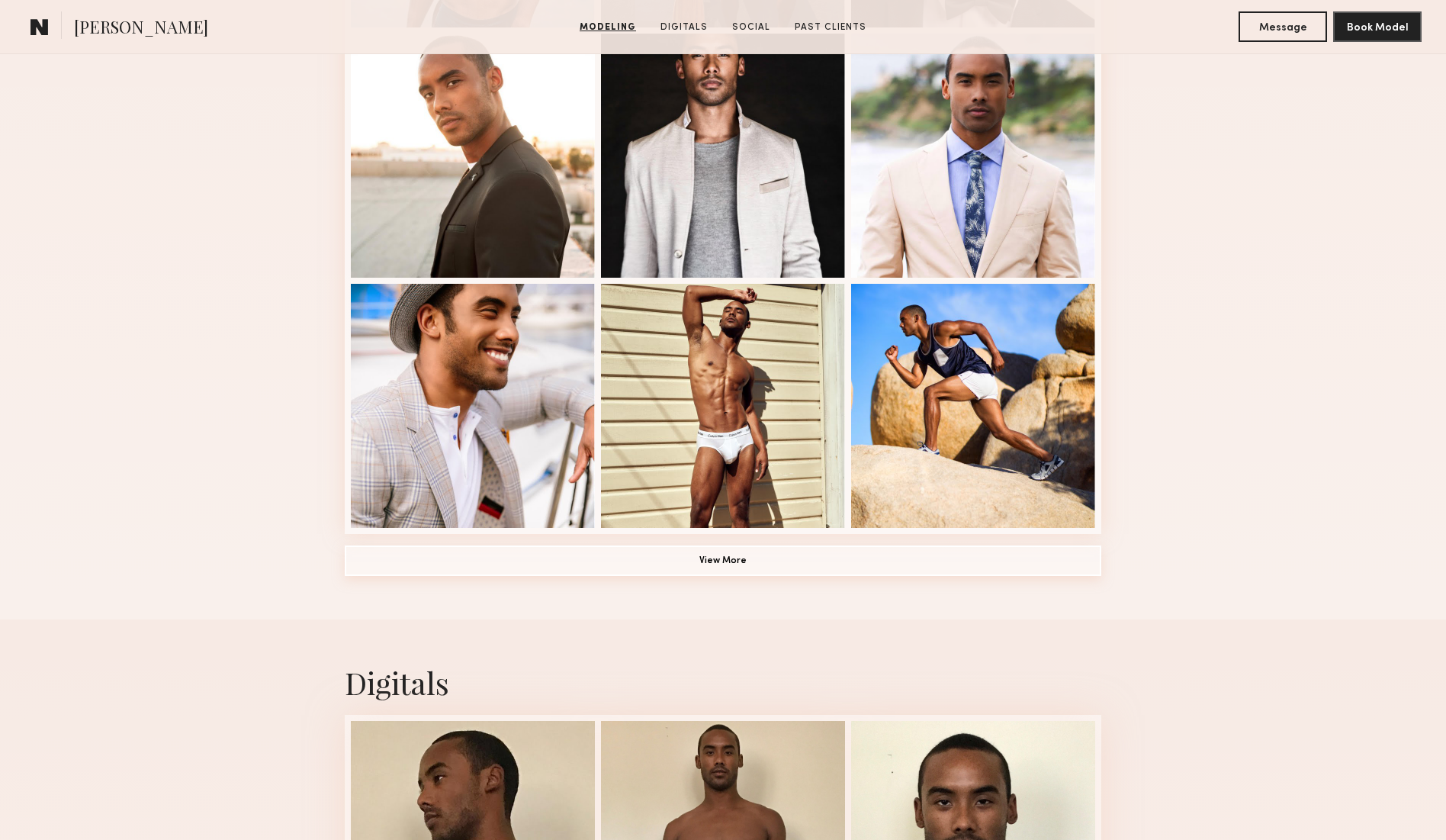
click at [758, 564] on button "View More" at bounding box center [723, 561] width 757 height 31
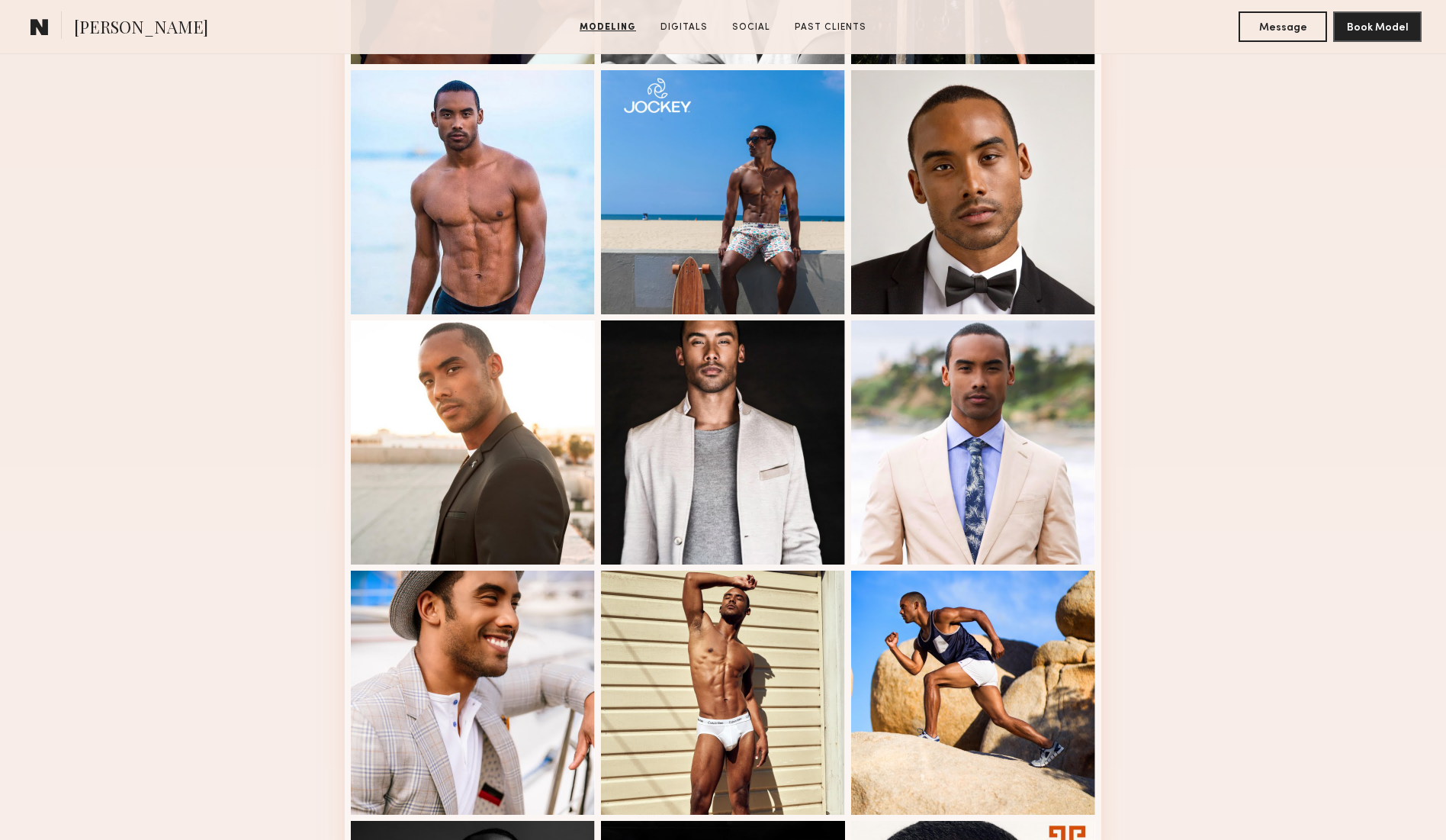
scroll to position [649, 0]
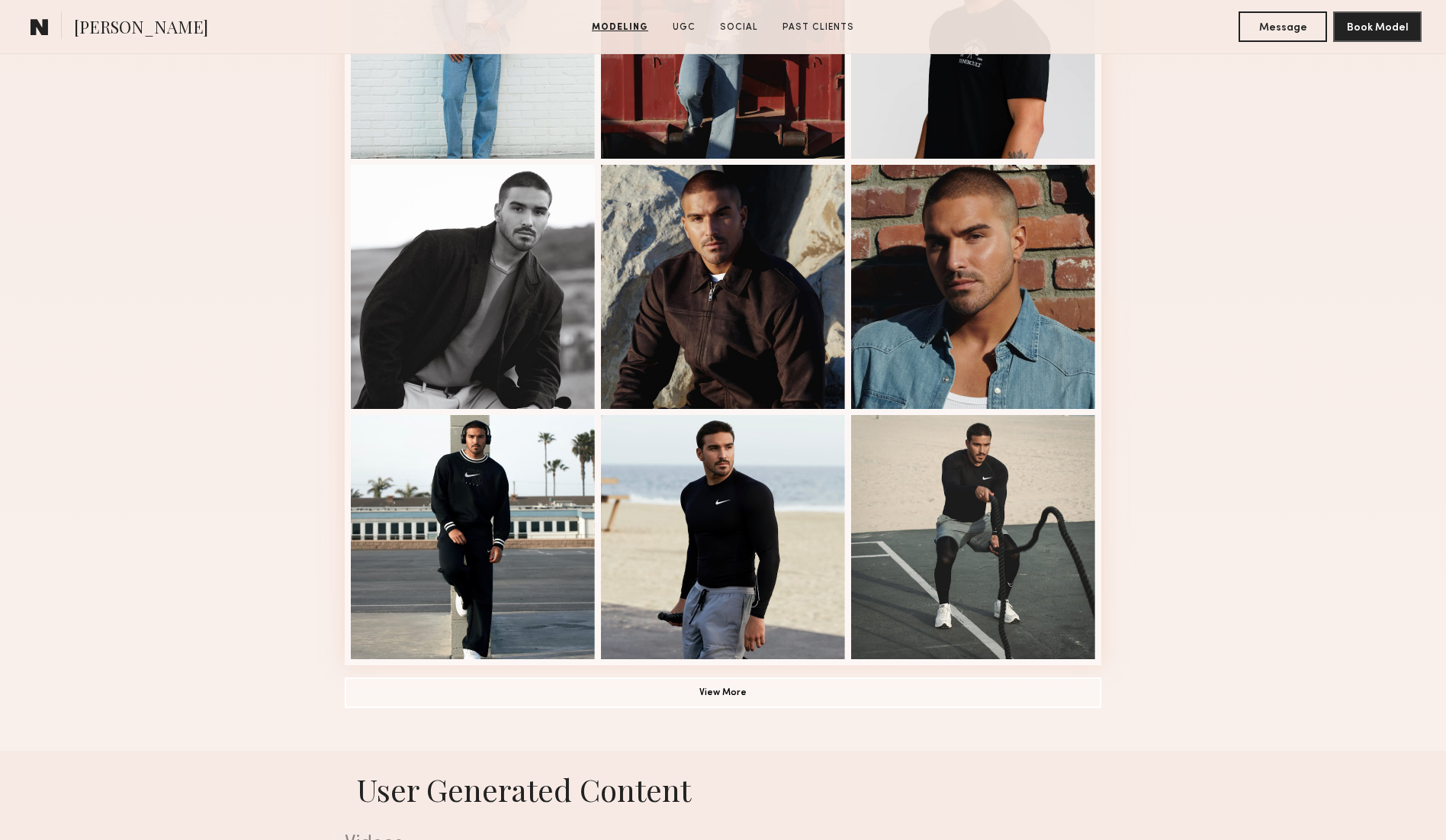
scroll to position [814, 0]
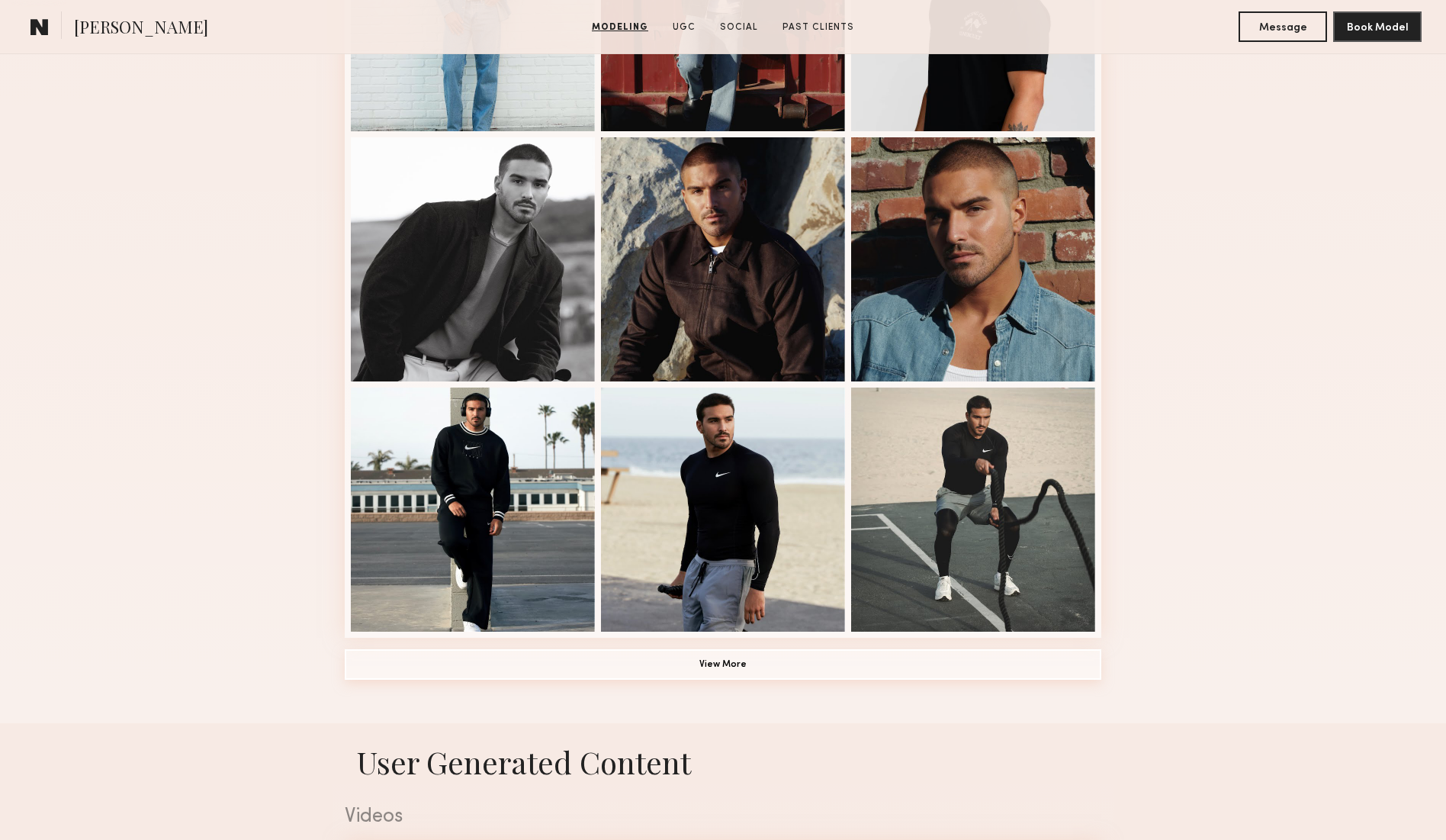
click at [737, 663] on button "View More" at bounding box center [723, 664] width 757 height 31
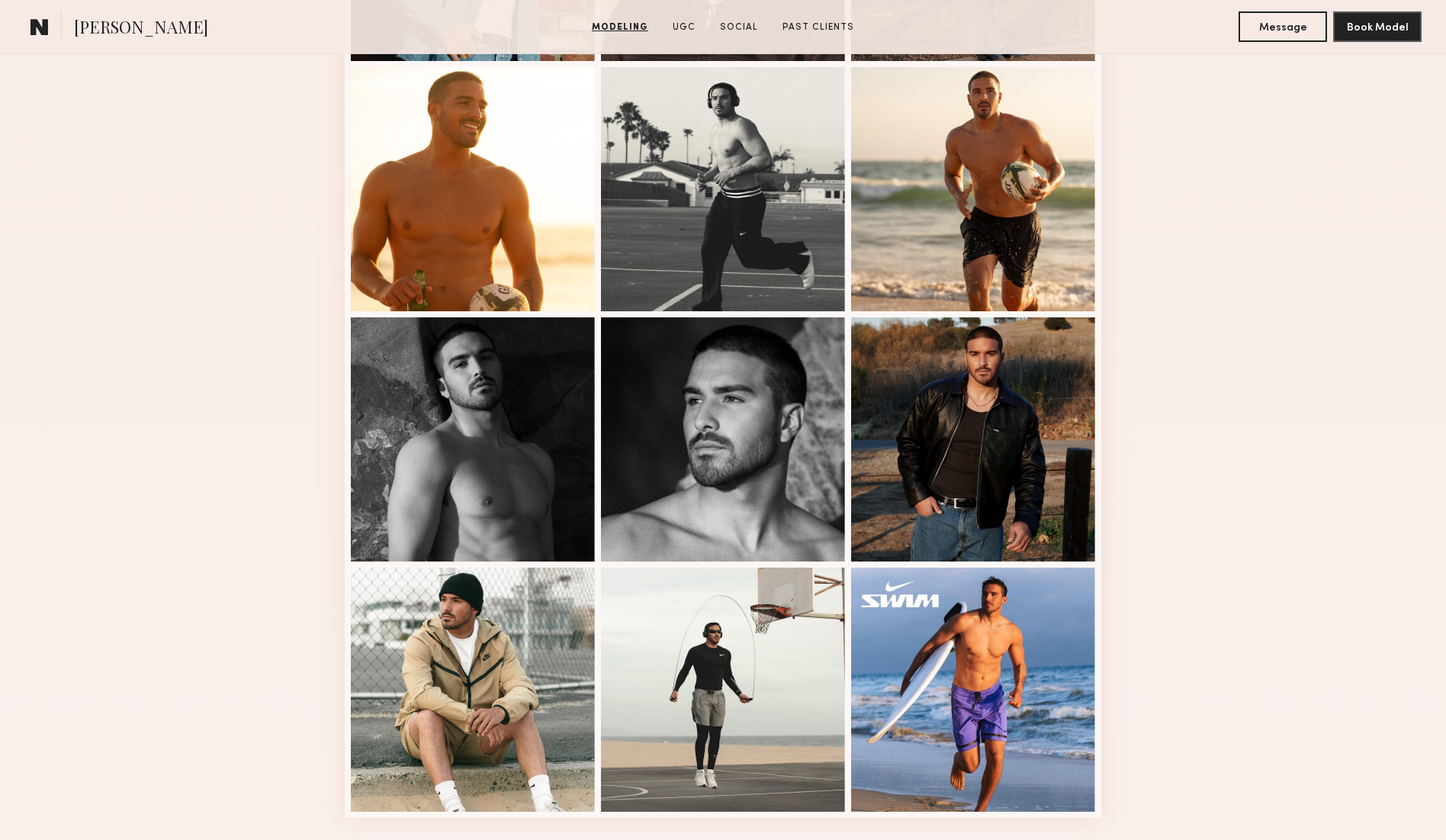
scroll to position [1638, 0]
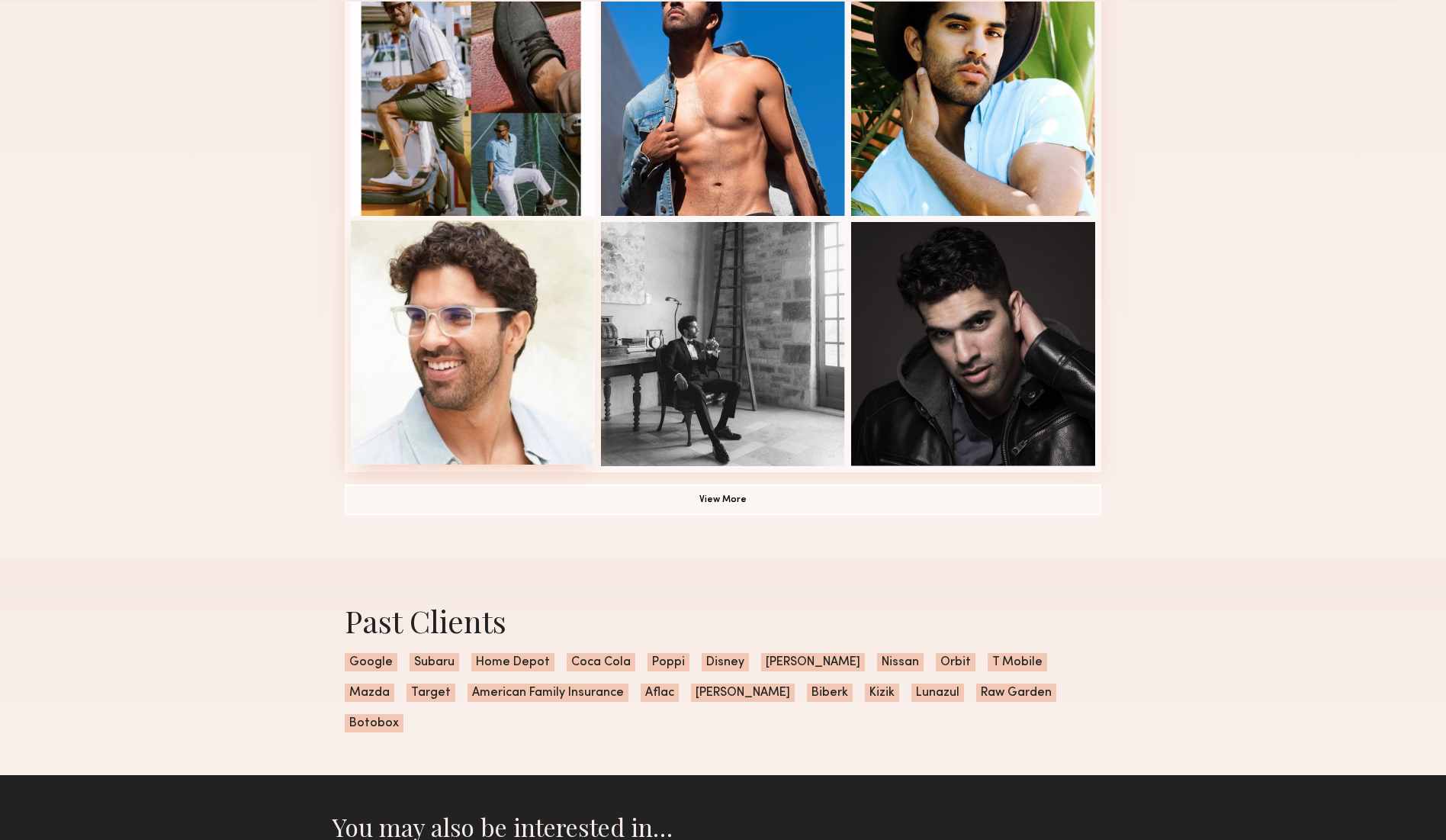
scroll to position [951, 0]
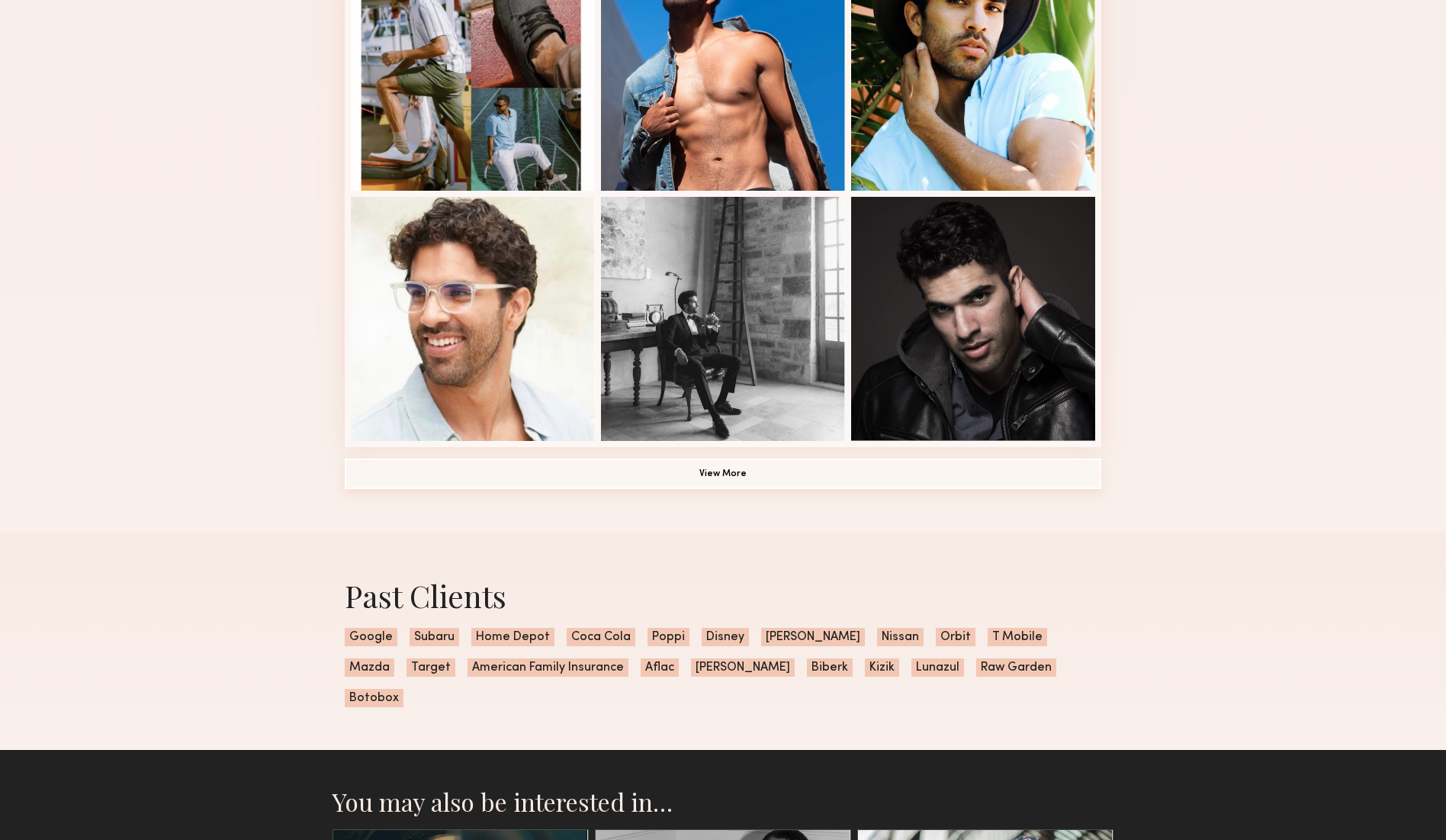
click at [688, 472] on button "View More" at bounding box center [723, 473] width 757 height 31
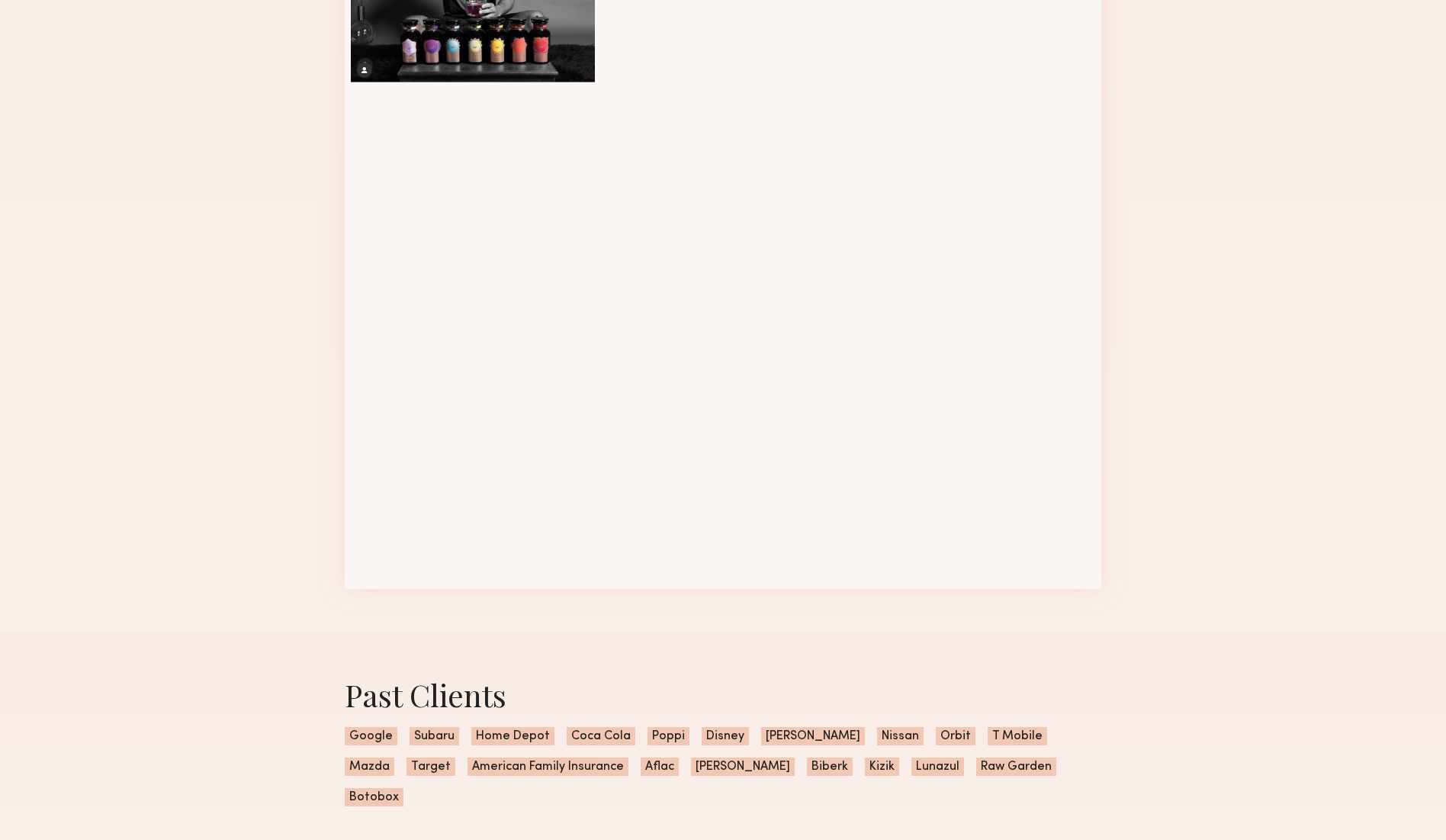
scroll to position [1824, 0]
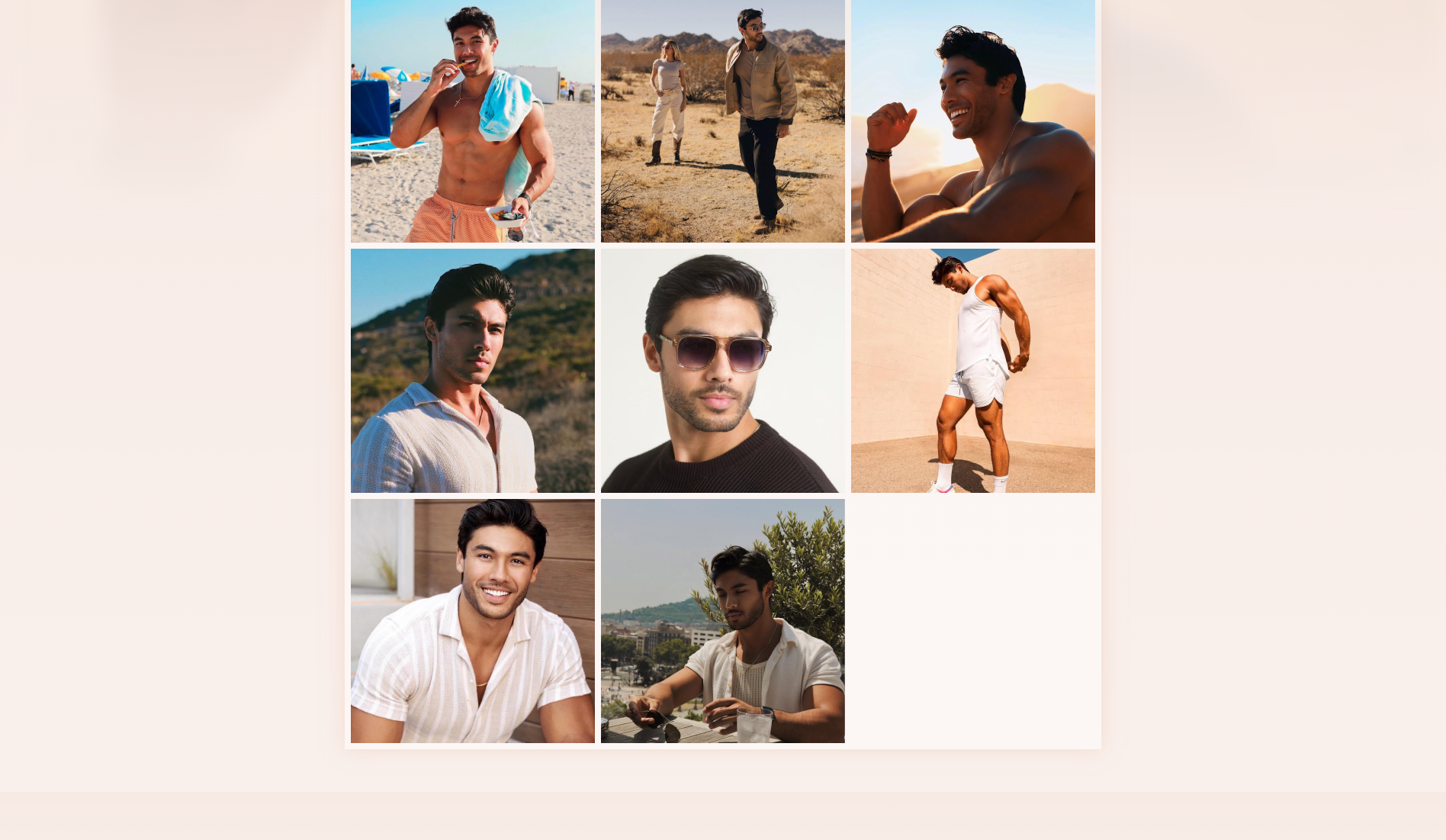
scroll to position [392, 0]
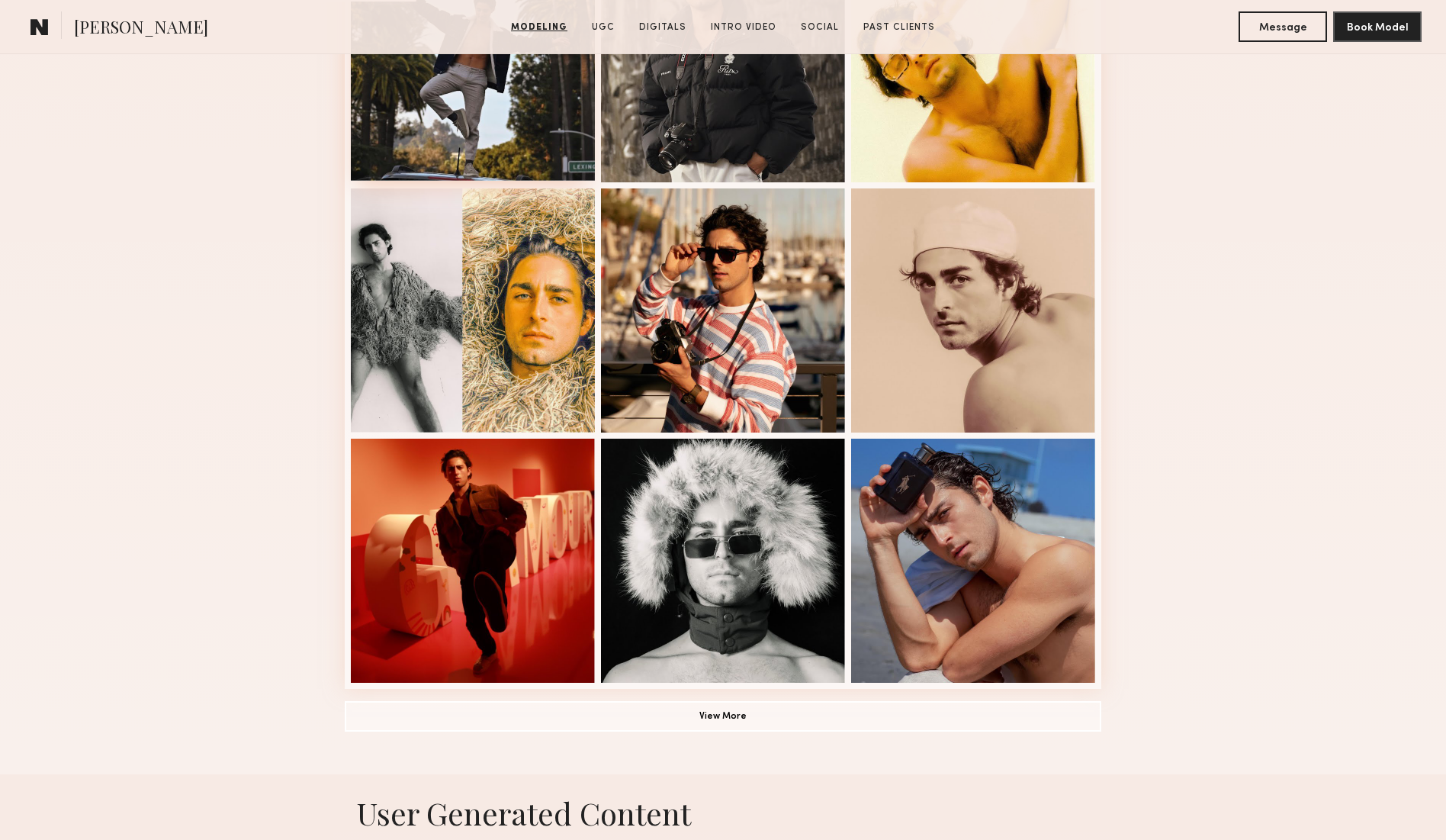
scroll to position [774, 0]
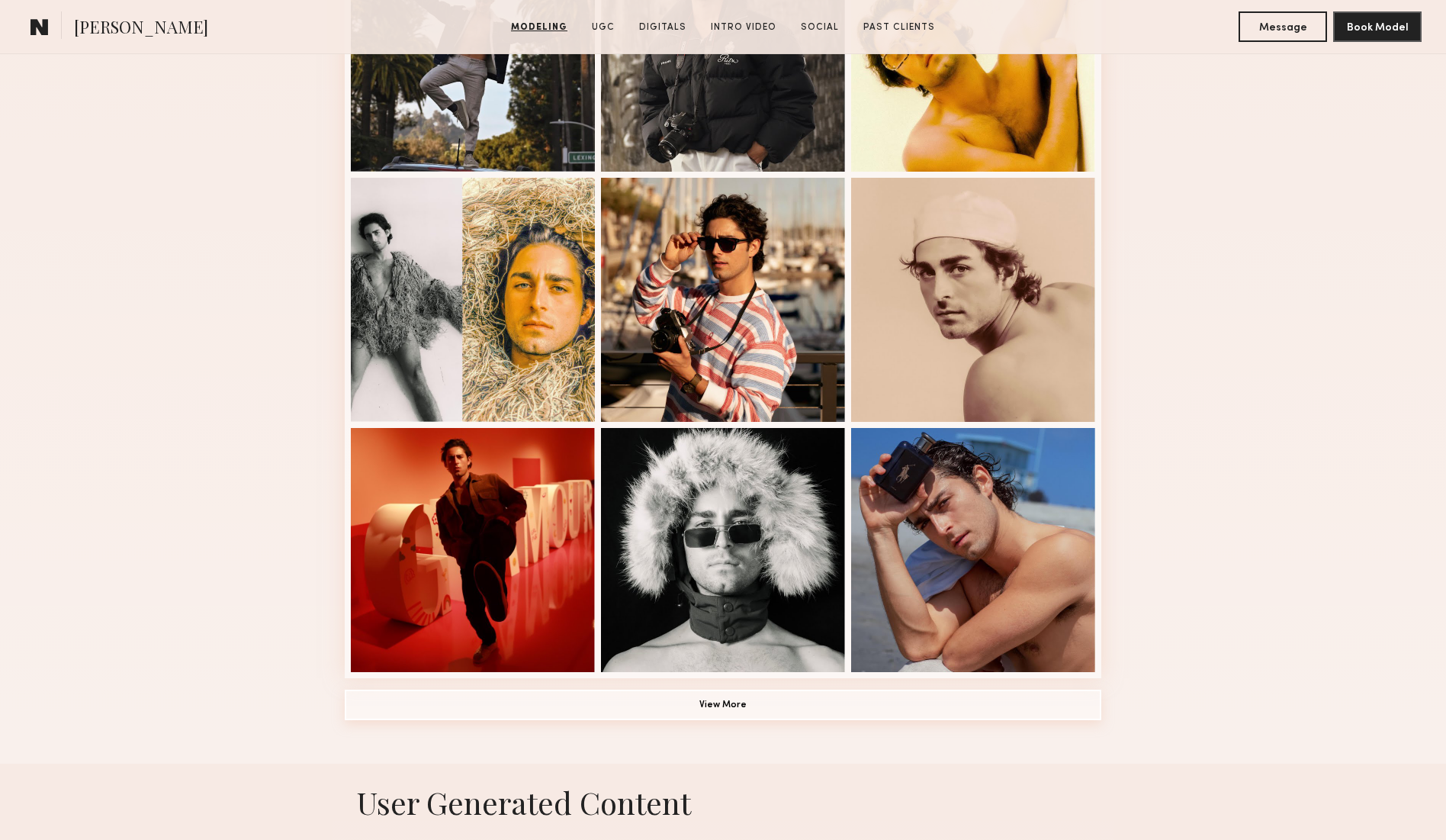
click at [708, 709] on button "View More" at bounding box center [723, 704] width 757 height 31
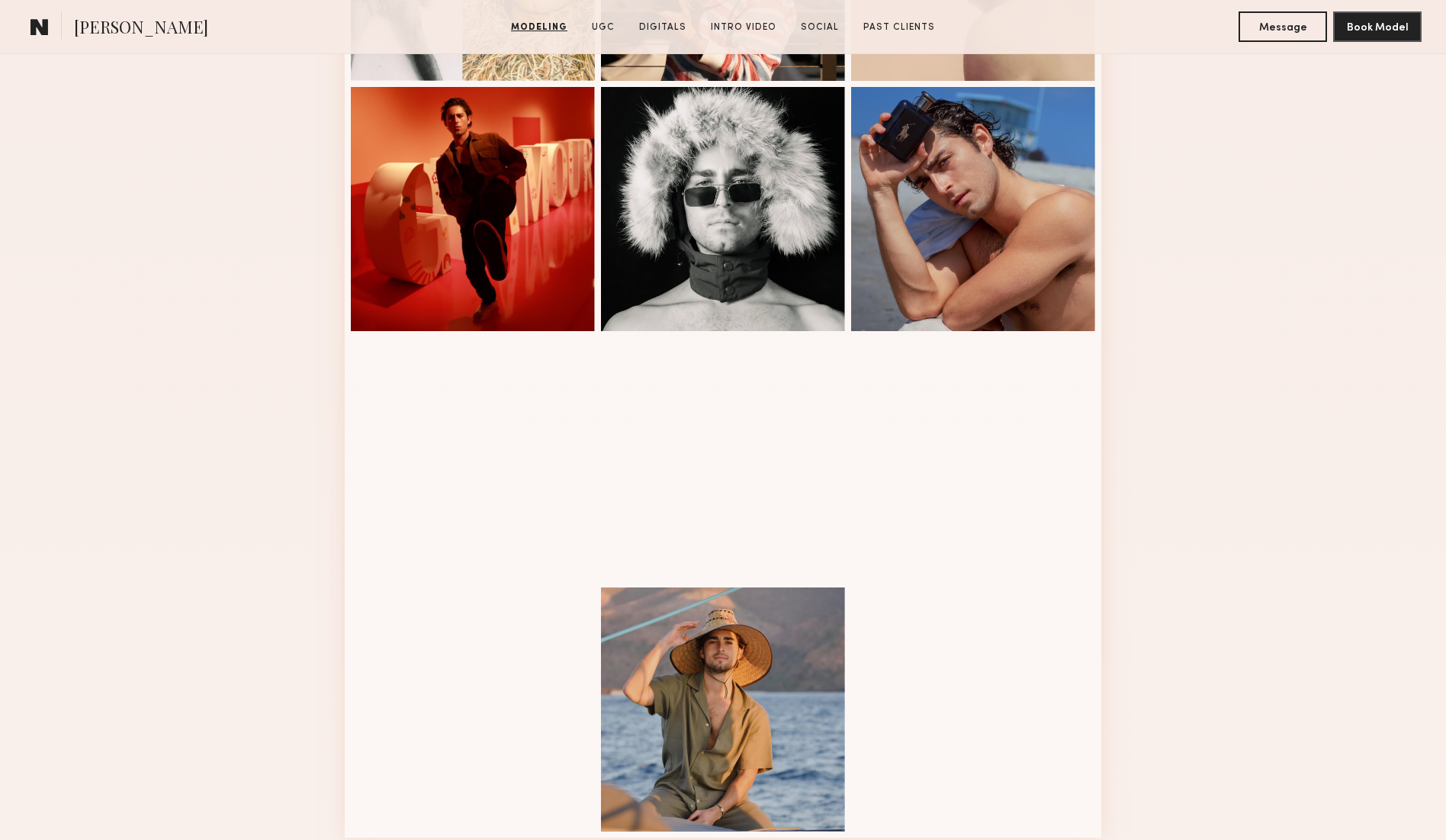
scroll to position [1118, 0]
